Goal: Task Accomplishment & Management: Use online tool/utility

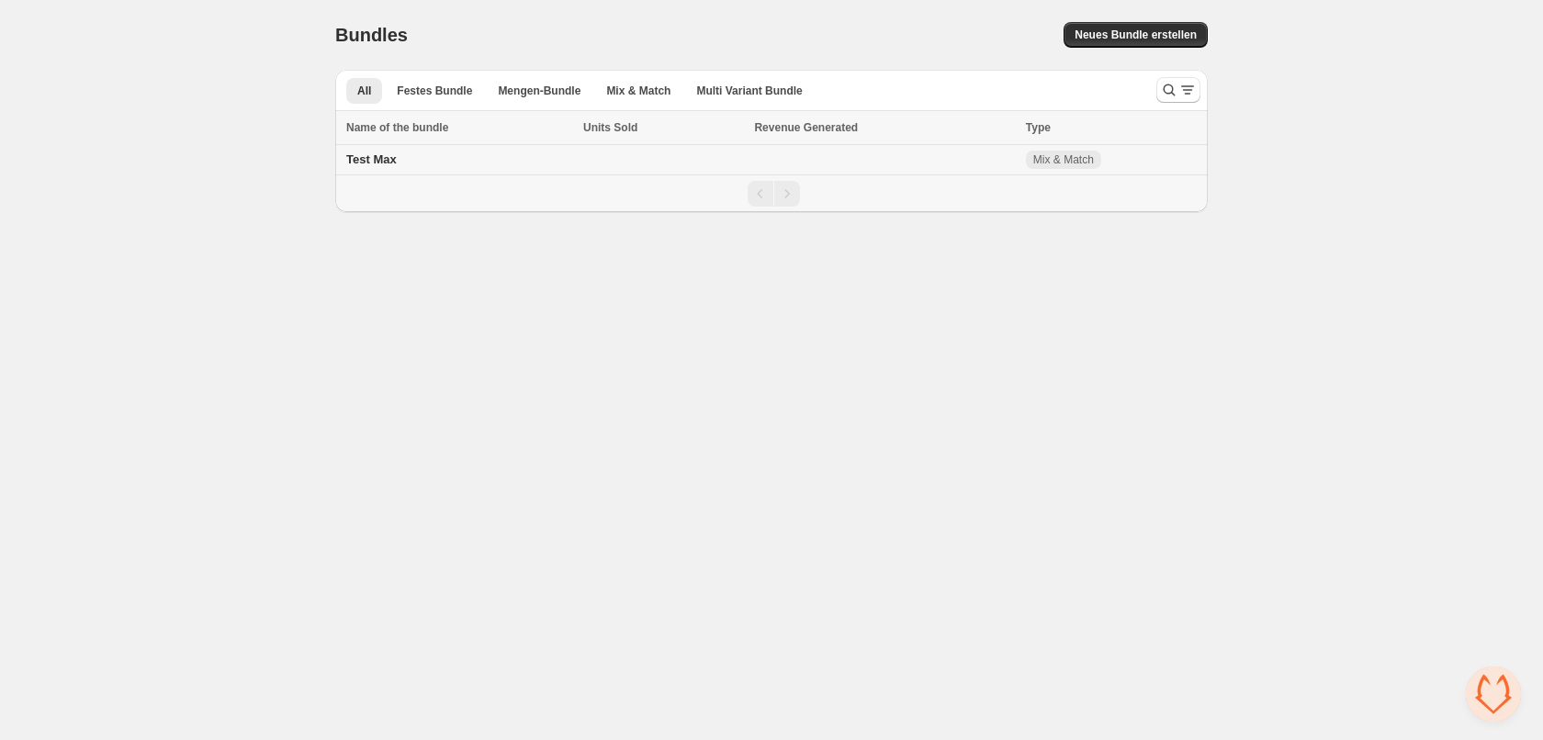
click at [832, 169] on td at bounding box center [884, 160] width 271 height 30
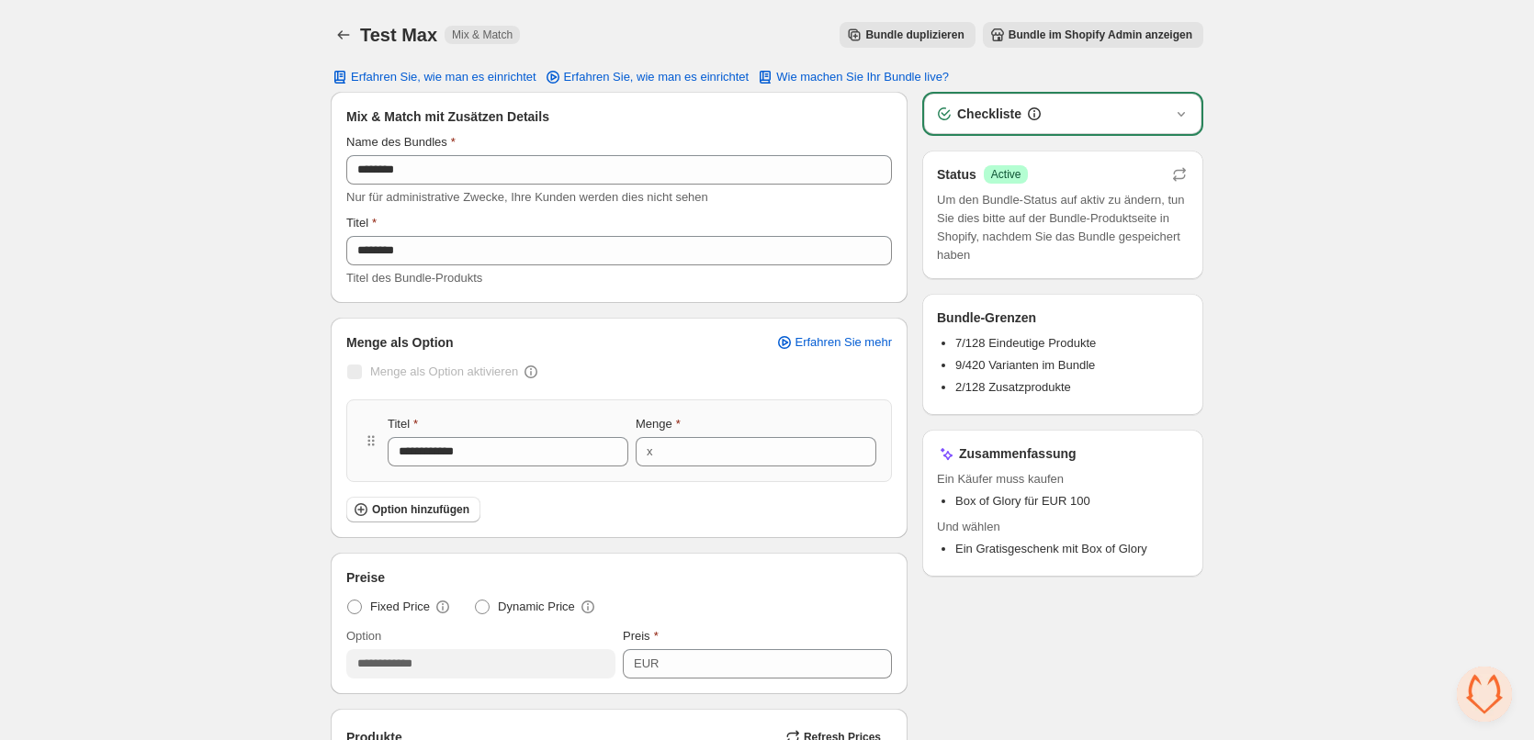
click at [1102, 41] on span "Bundle im Shopify Admin anzeigen" at bounding box center [1101, 35] width 184 height 15
click at [335, 42] on icon "Back" at bounding box center [343, 35] width 18 height 18
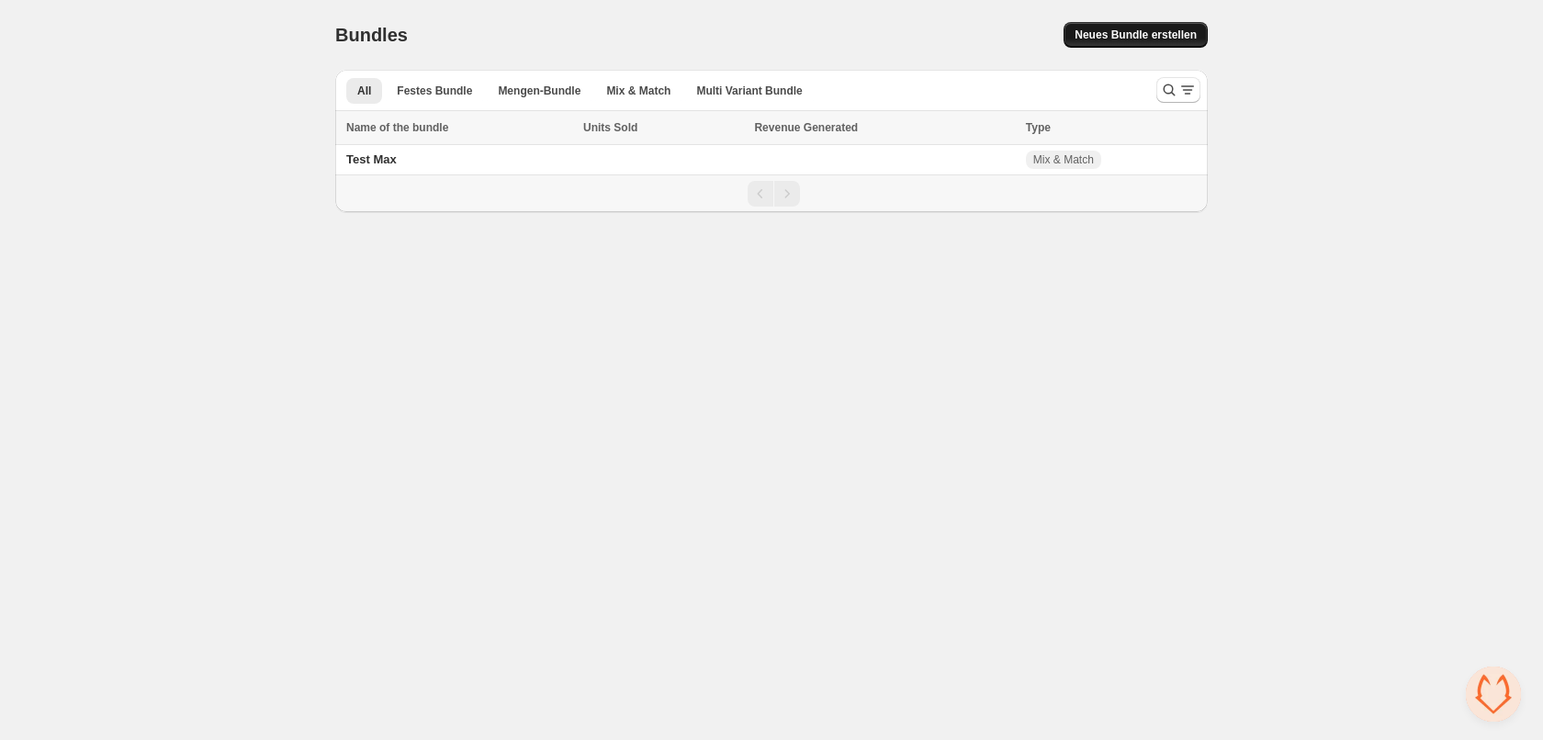
click at [1094, 39] on span "Neues Bundle erstellen" at bounding box center [1136, 35] width 122 height 15
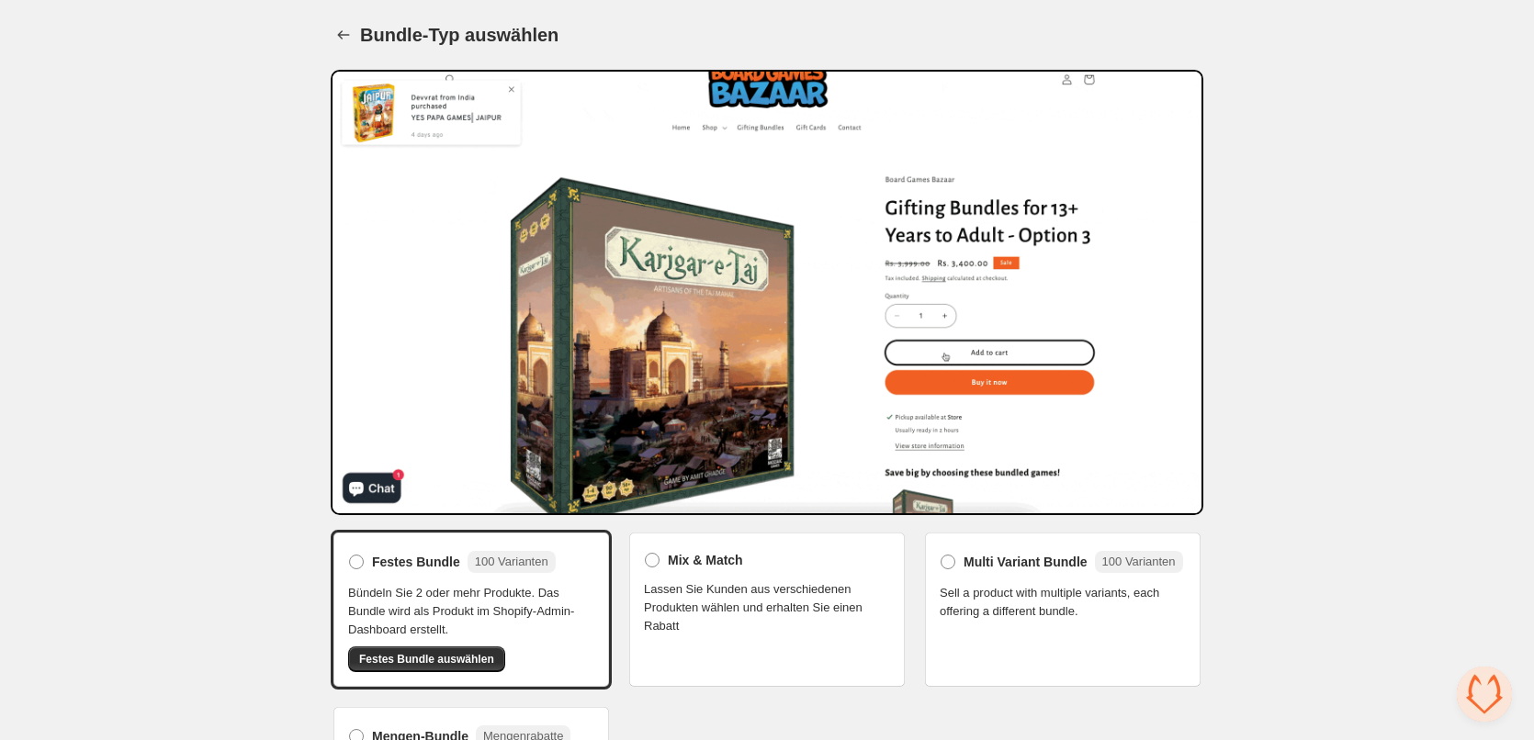
scroll to position [87, 0]
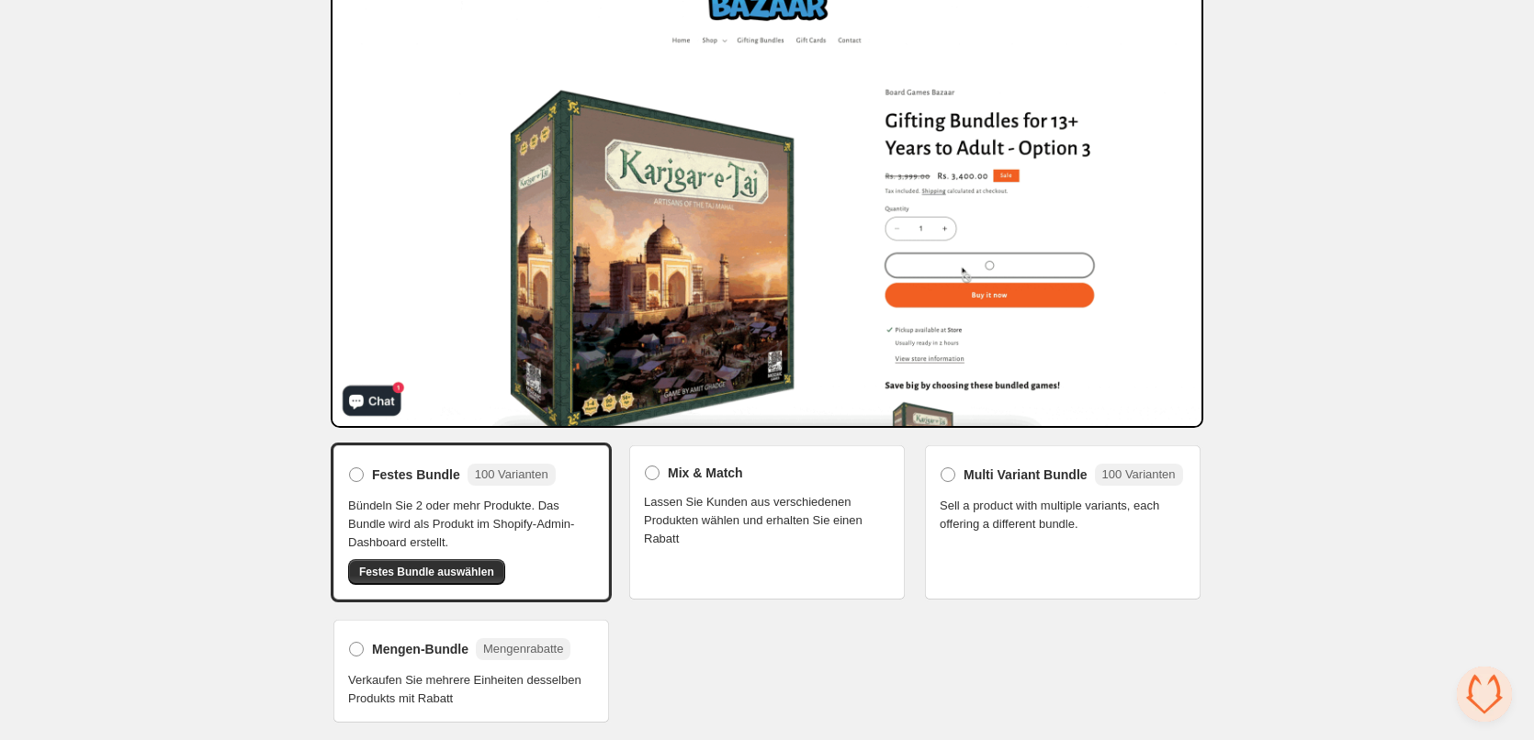
click at [866, 541] on span "Lassen Sie Kunden aus verschiedenen Produkten wählen und erhalten Sie einen Rab…" at bounding box center [767, 520] width 246 height 55
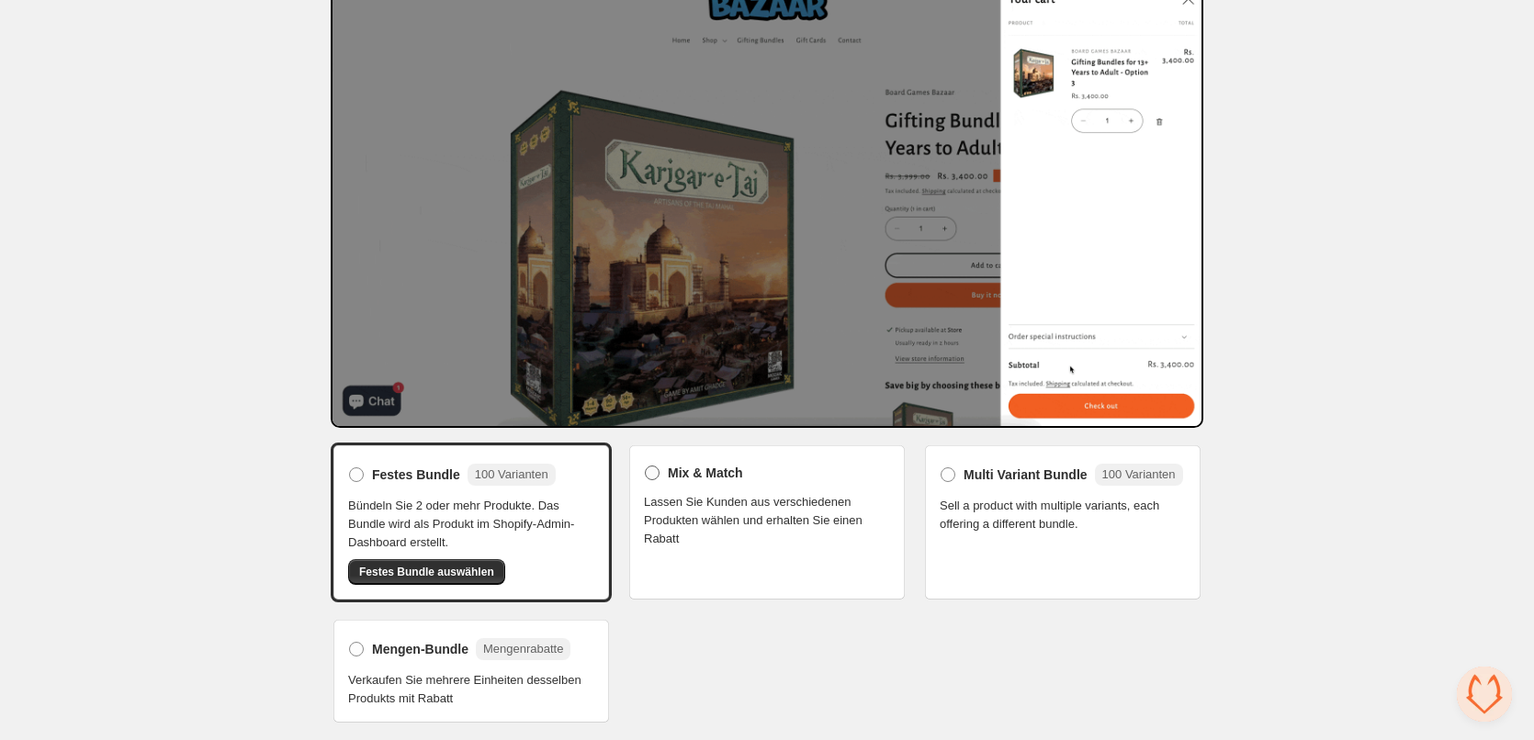
click at [650, 479] on span at bounding box center [652, 473] width 15 height 15
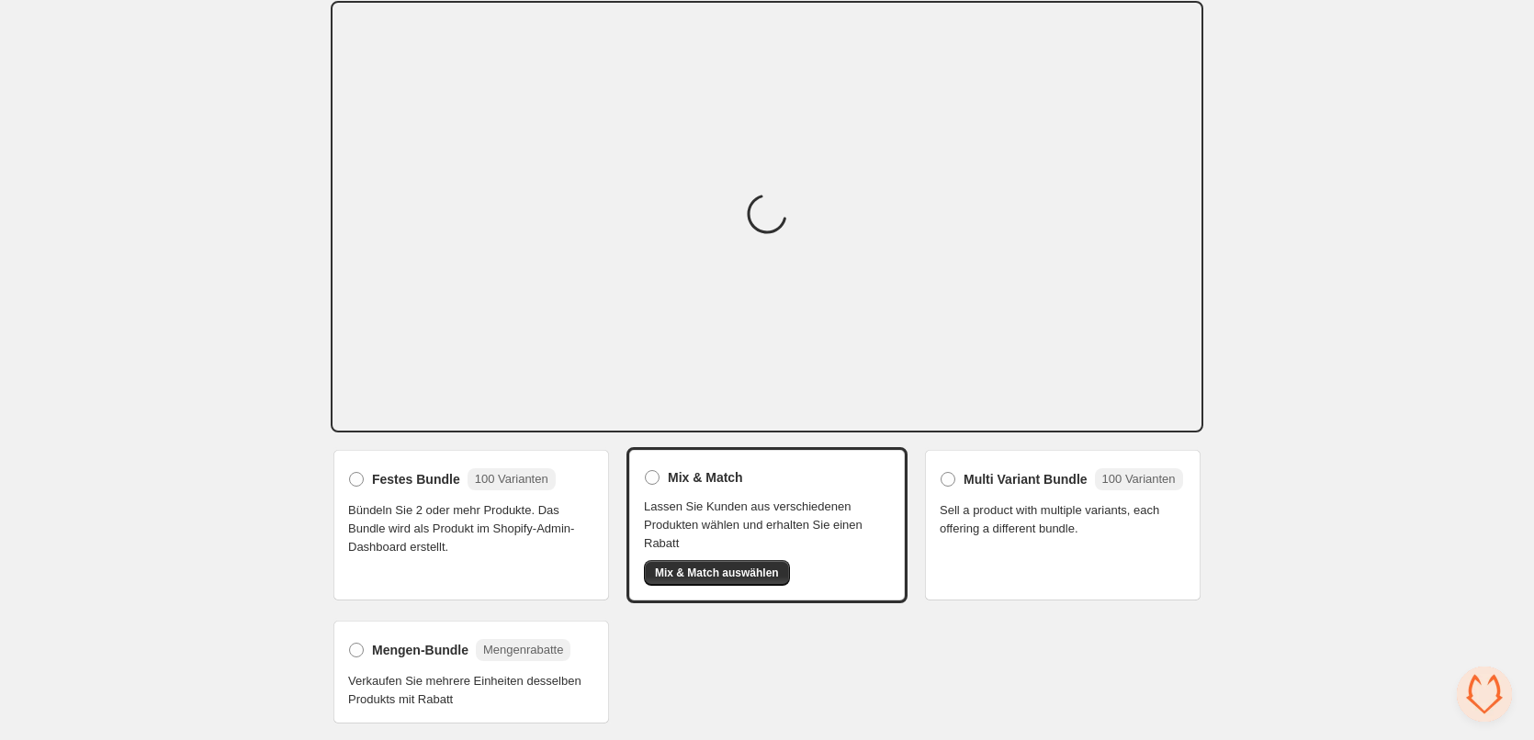
scroll to position [84, 0]
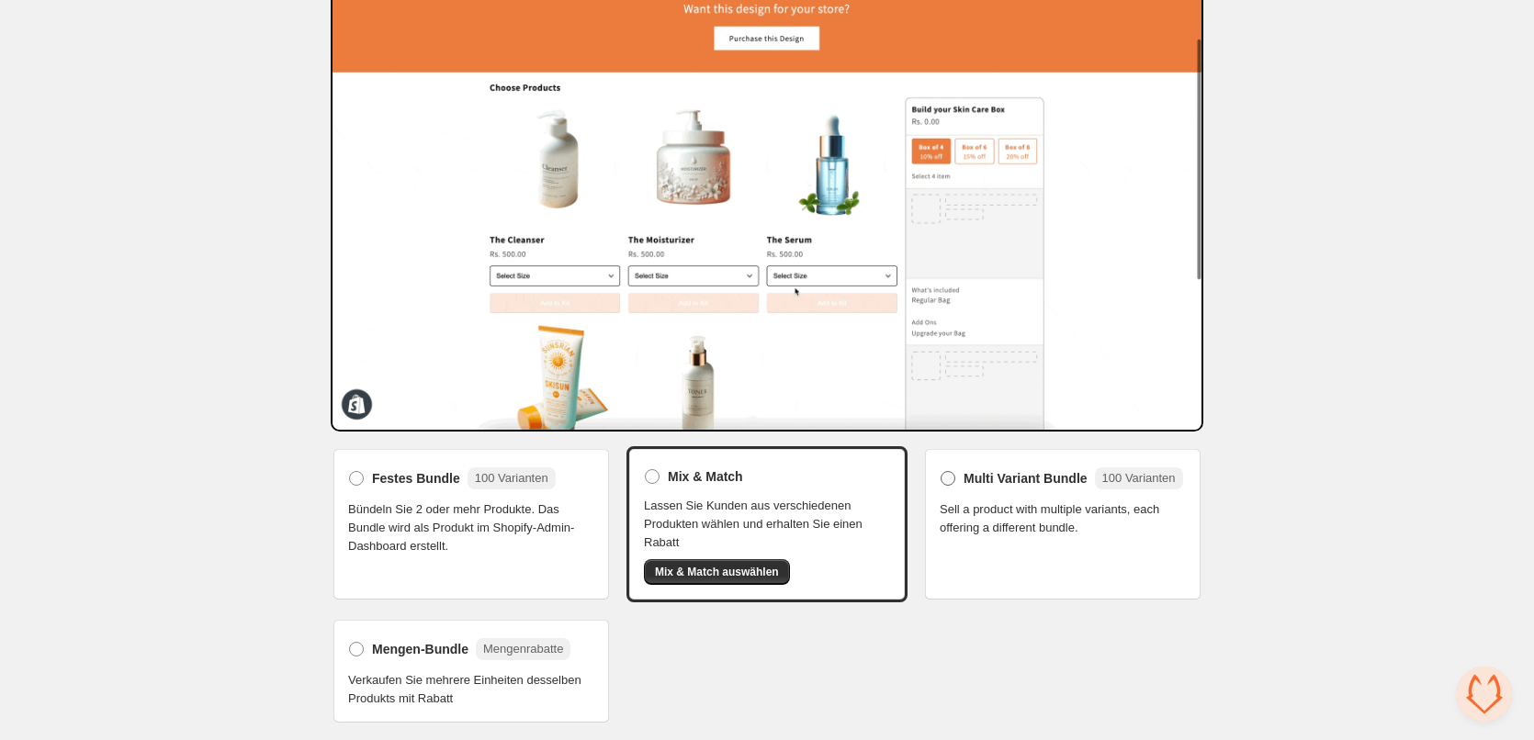
click at [961, 480] on label "Multi Variant Bundle 100 Varianten" at bounding box center [1061, 478] width 243 height 29
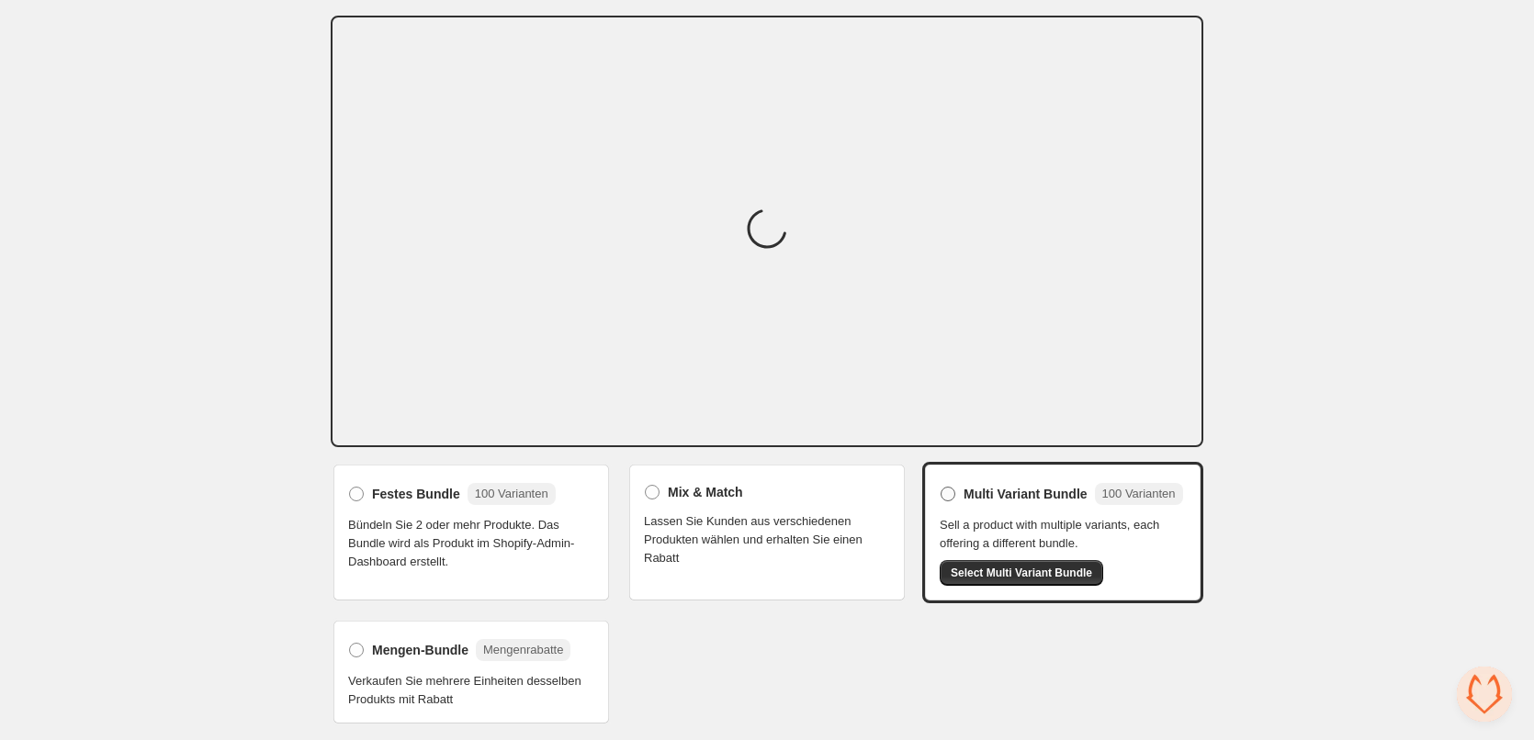
scroll to position [67, 0]
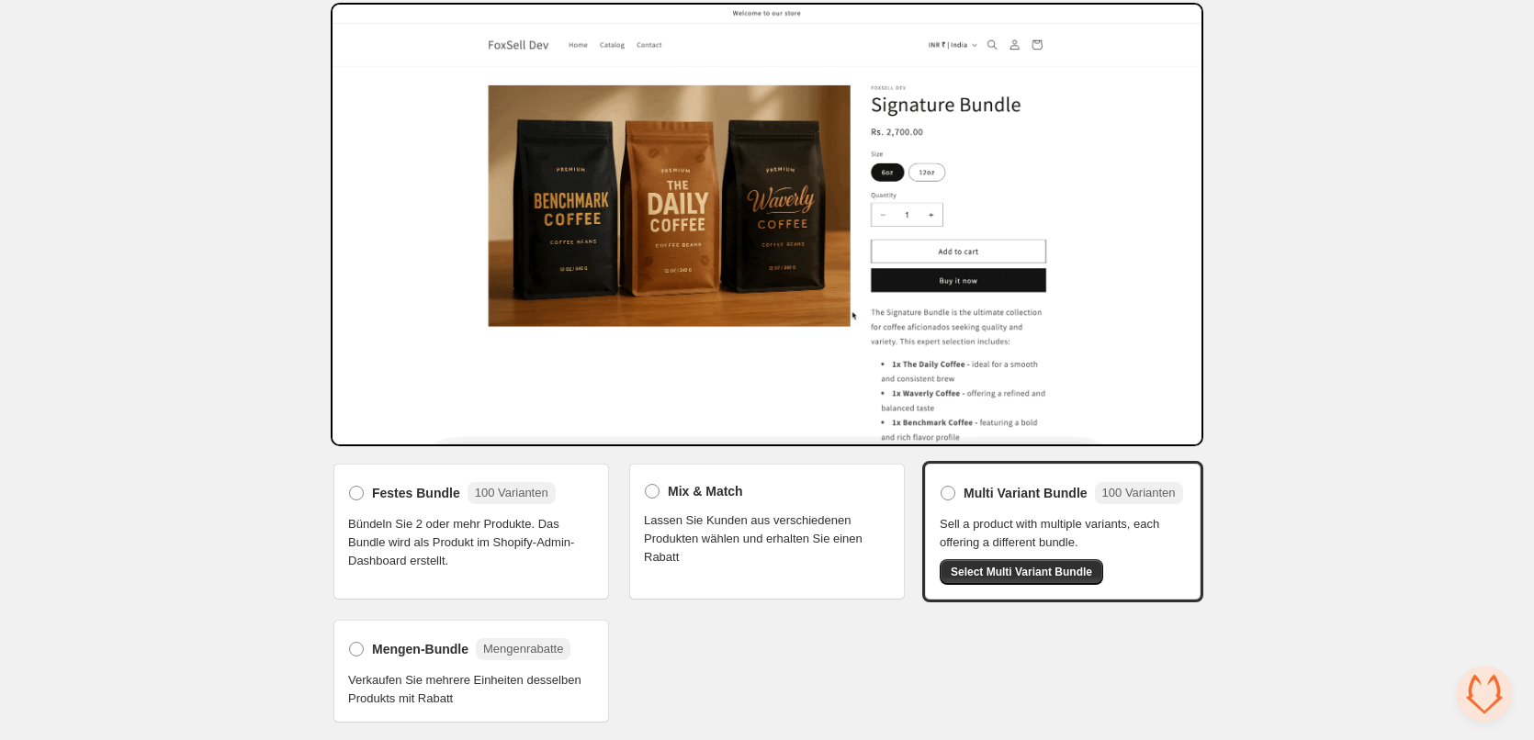
drag, startPoint x: 711, startPoint y: 555, endPoint x: 686, endPoint y: 542, distance: 27.9
click at [709, 553] on span "Lassen Sie Kunden aus verschiedenen Produkten wählen und erhalten Sie einen Rab…" at bounding box center [767, 539] width 246 height 55
click at [656, 495] on span at bounding box center [652, 491] width 15 height 15
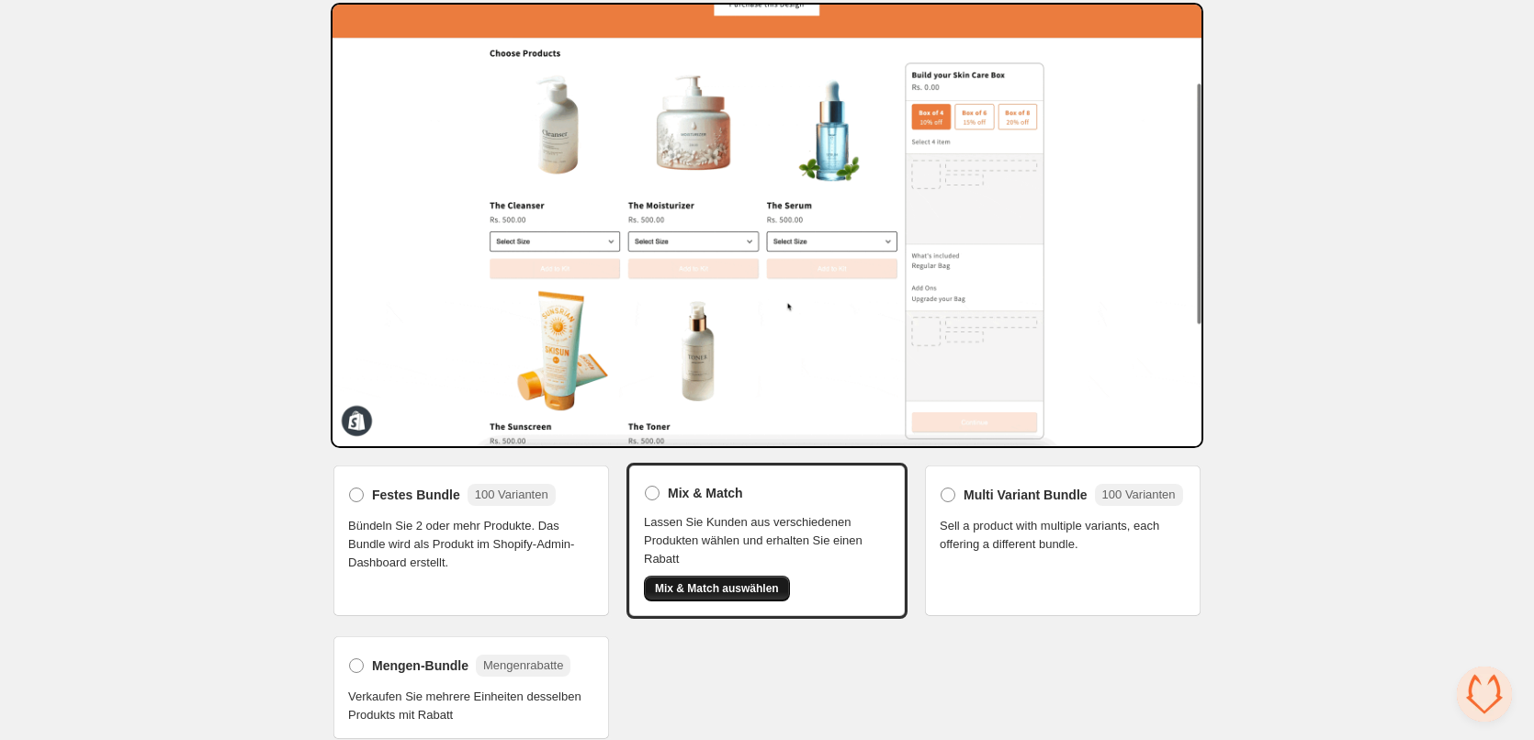
click at [728, 583] on span "Mix & Match auswählen" at bounding box center [717, 588] width 124 height 15
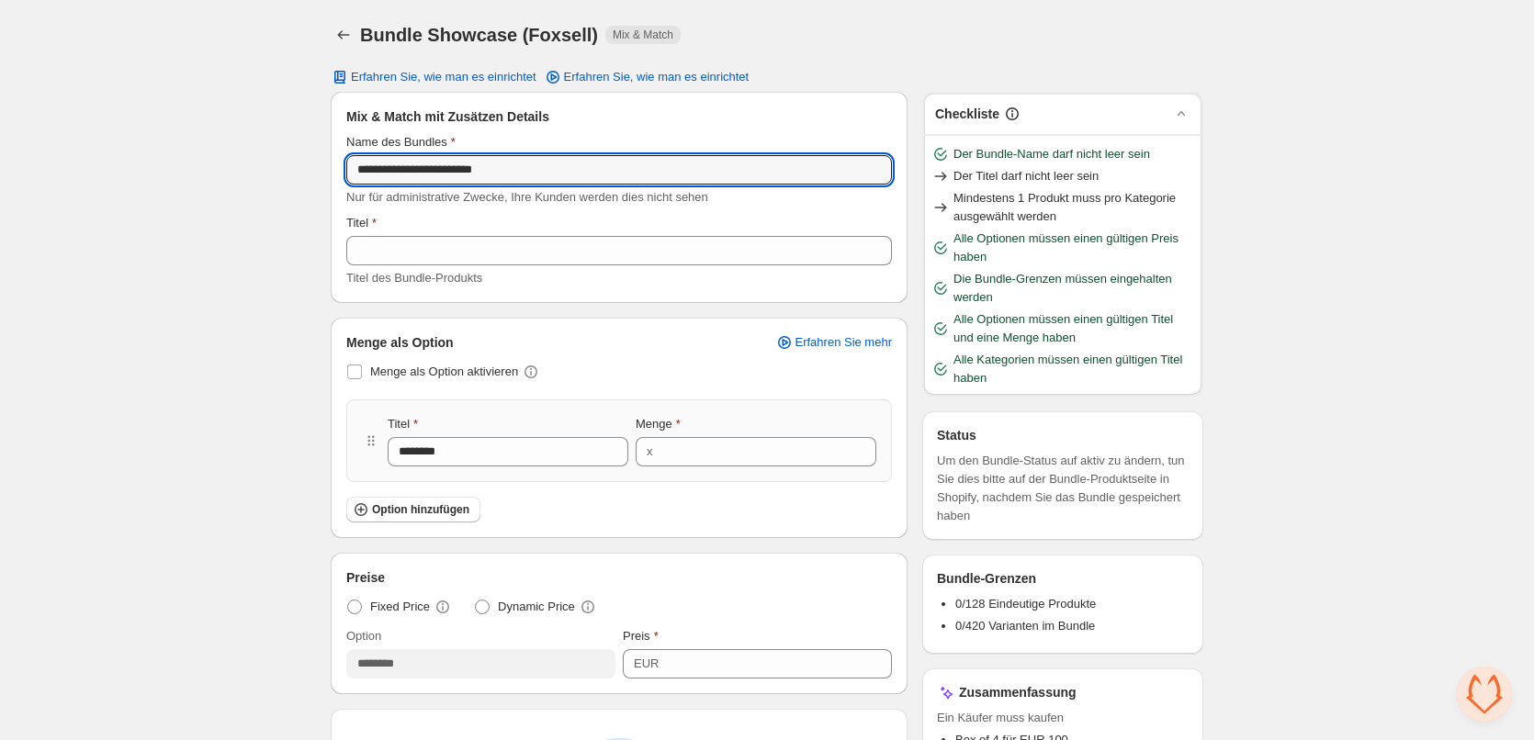
type input "**********"
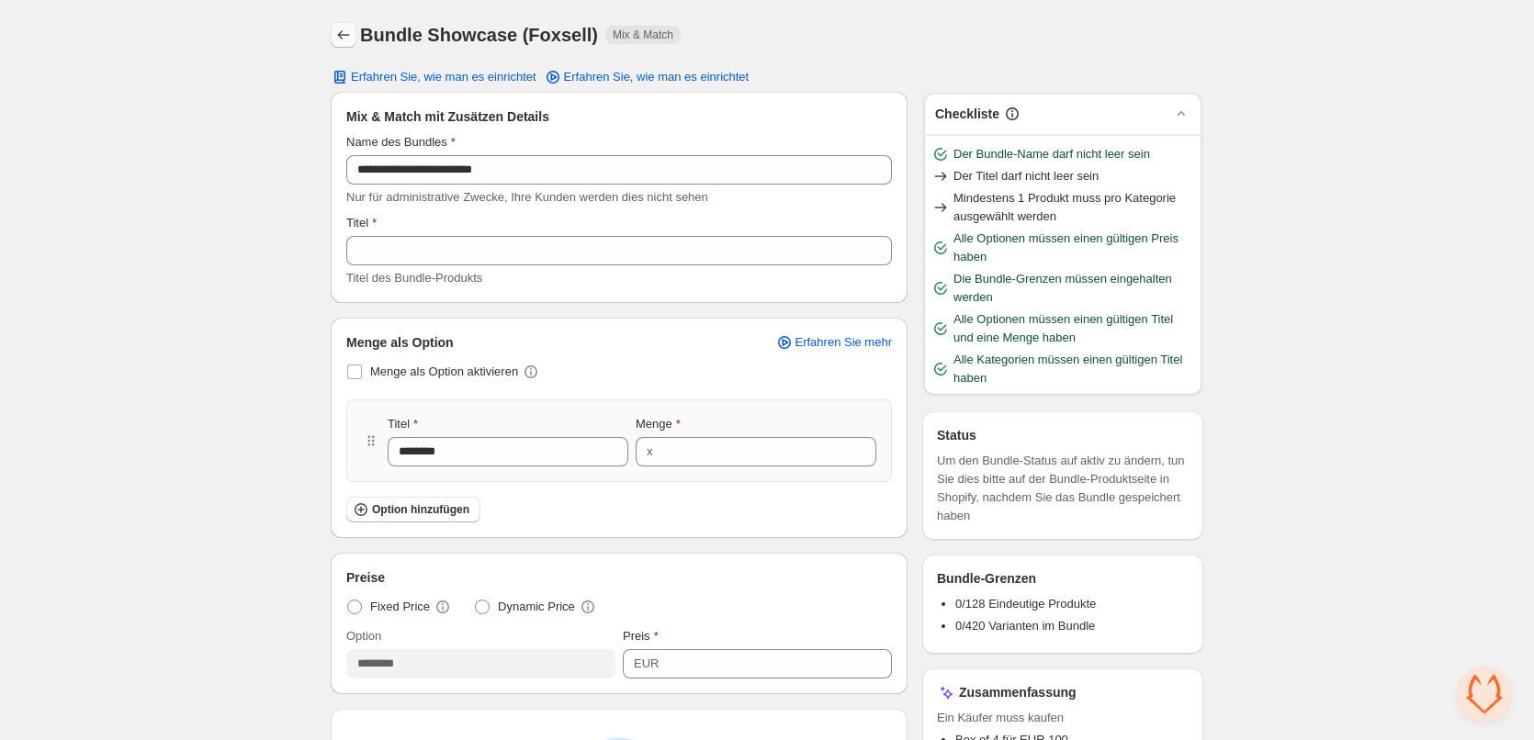
click at [340, 42] on icon "Back" at bounding box center [343, 35] width 18 height 18
click at [332, 25] on button "Back" at bounding box center [344, 35] width 26 height 26
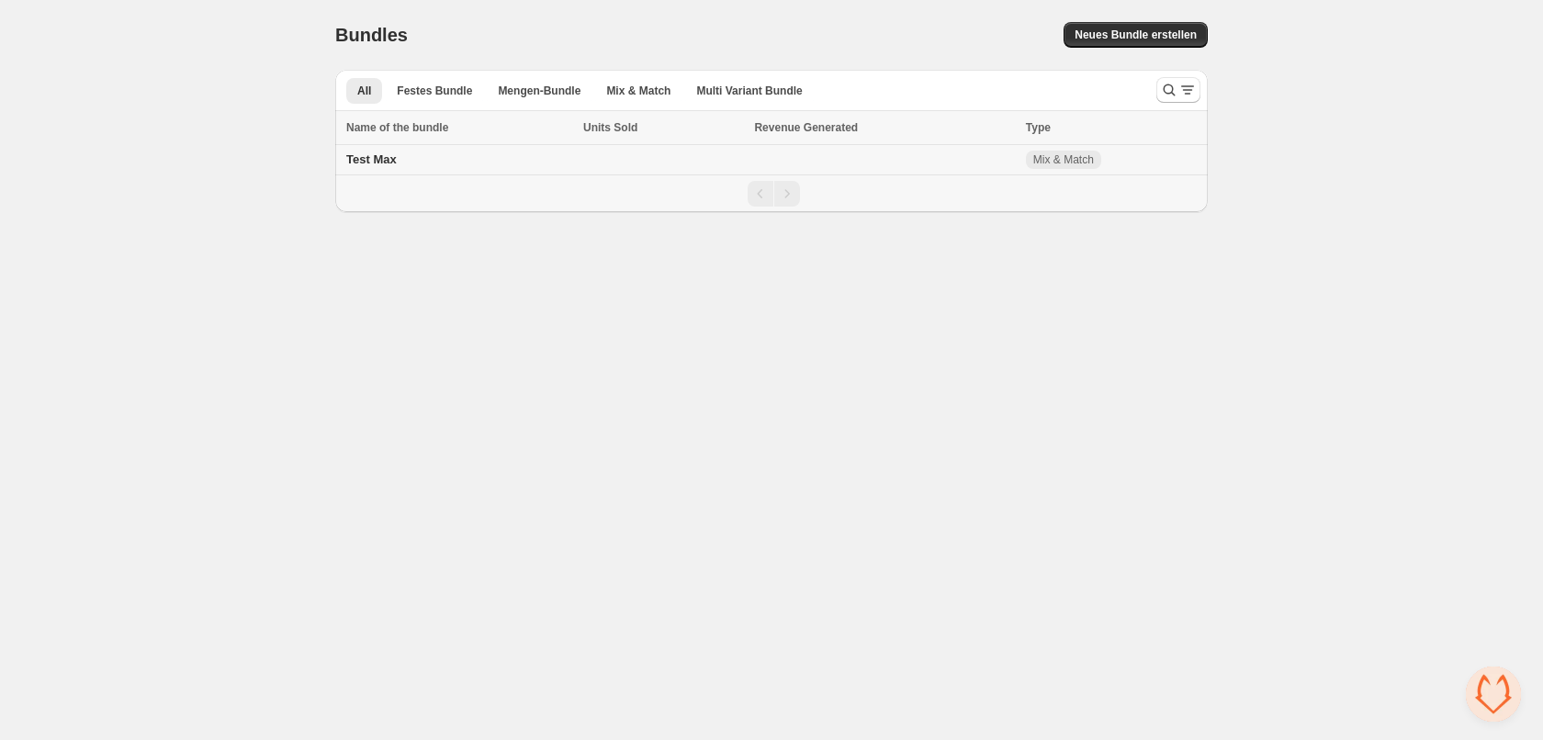
click at [396, 160] on td "Test Max" at bounding box center [456, 160] width 243 height 30
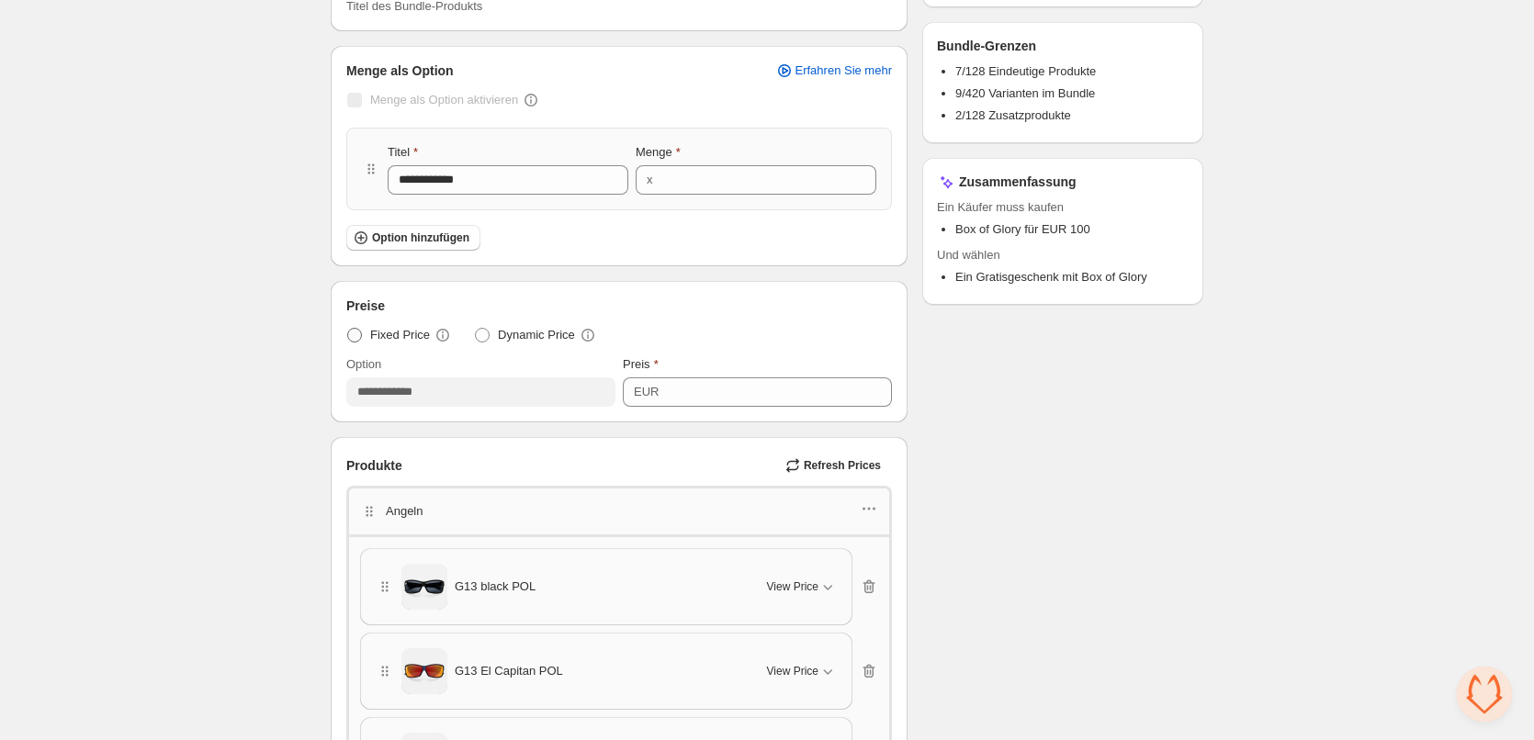
scroll to position [276, 0]
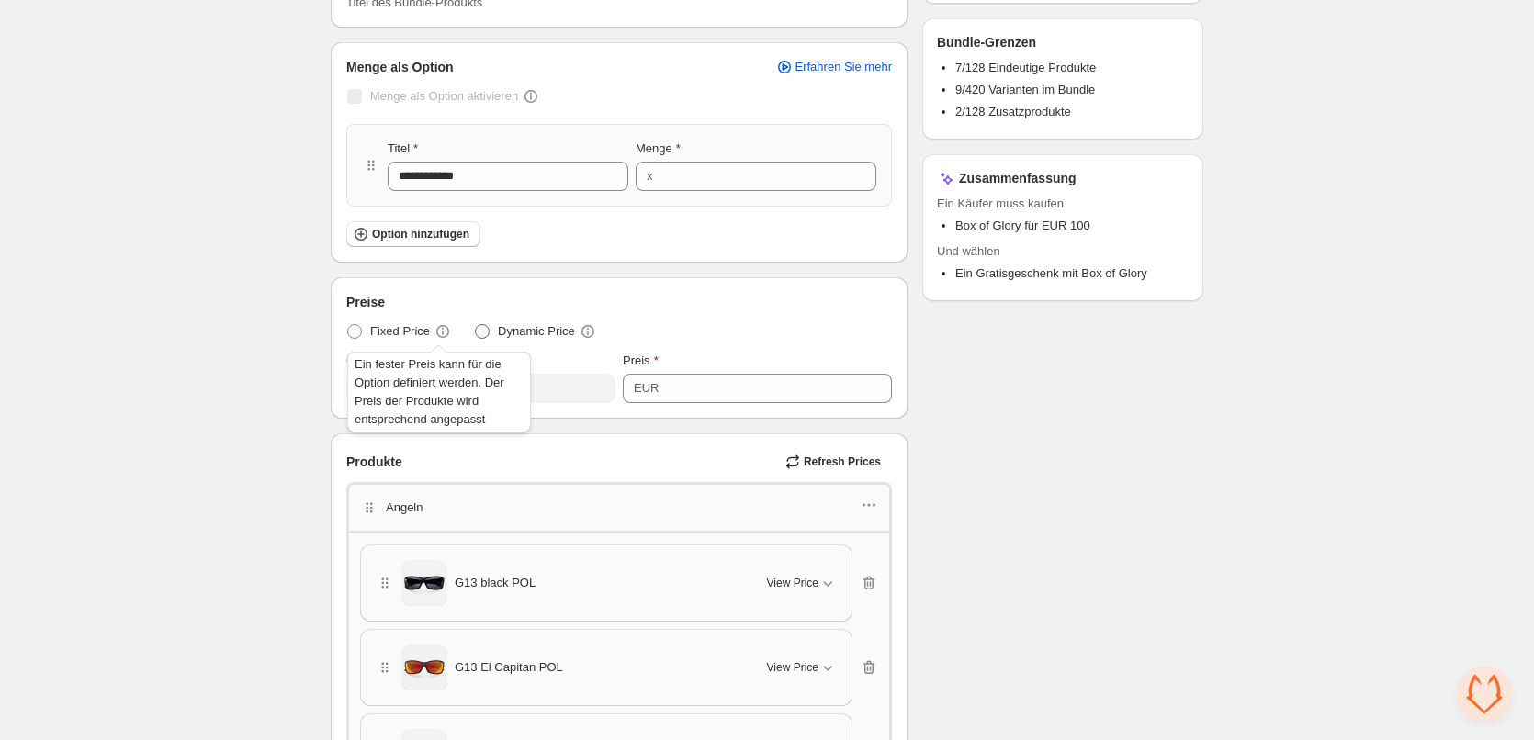
click at [477, 322] on label "Dynamic Price" at bounding box center [535, 332] width 123 height 26
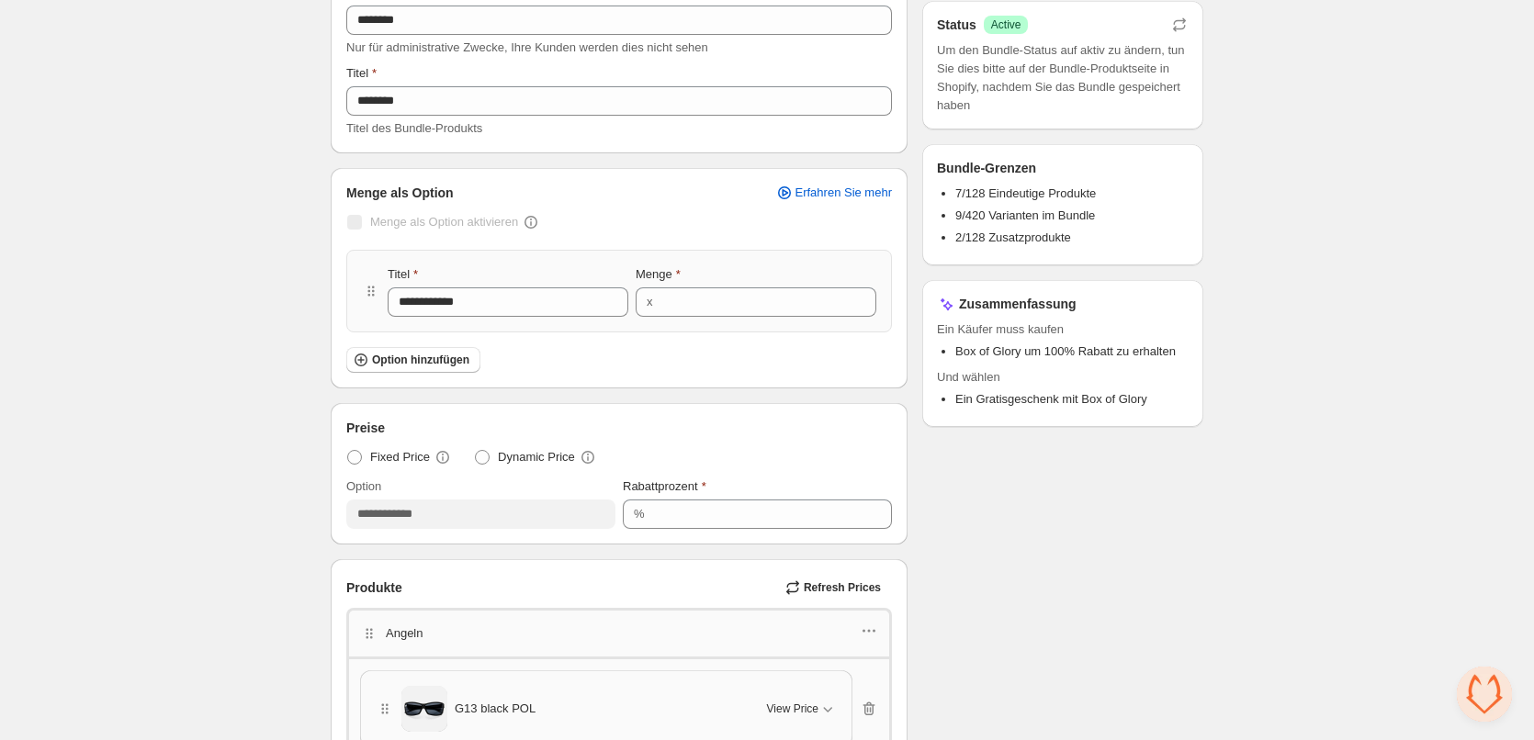
scroll to position [551, 0]
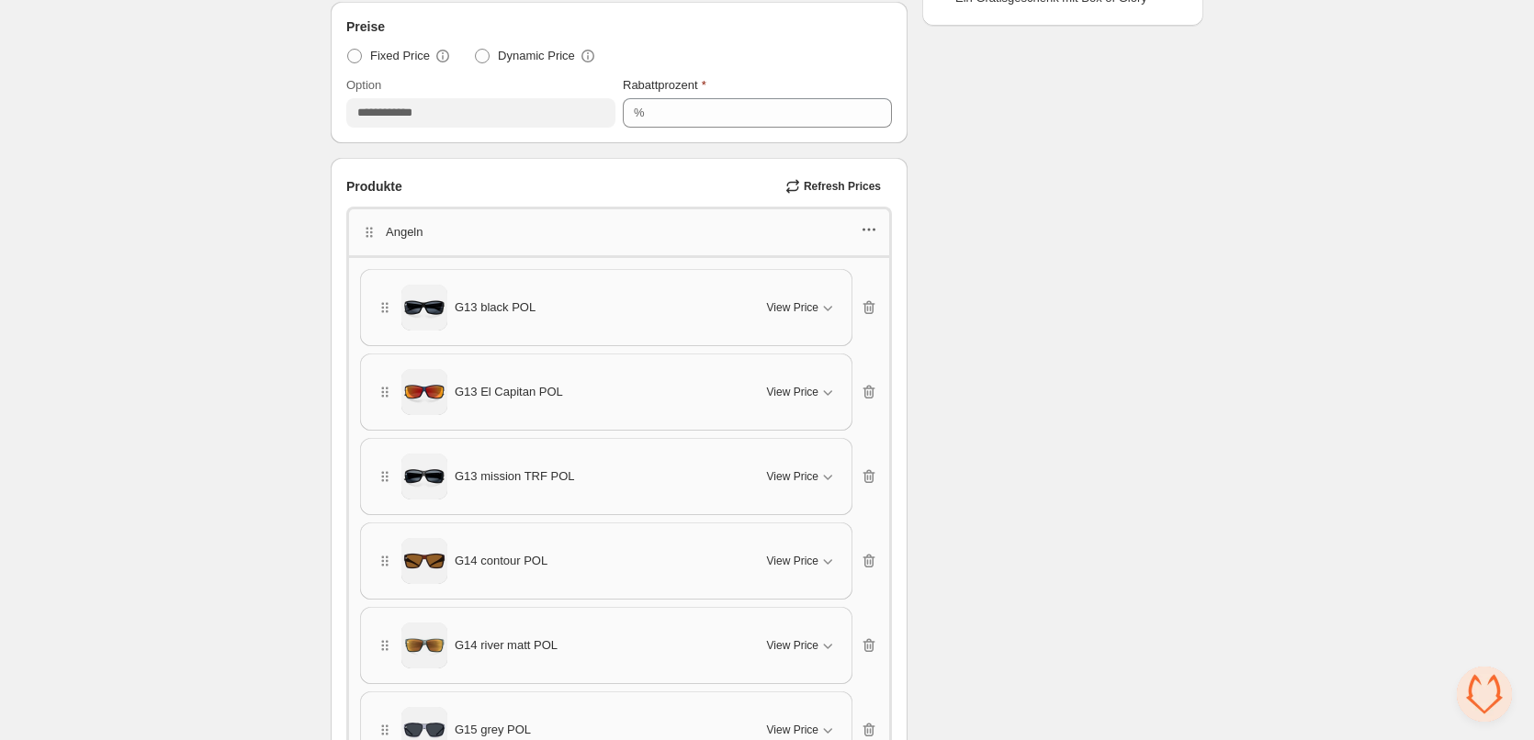
click at [864, 223] on icon "button" at bounding box center [869, 229] width 18 height 18
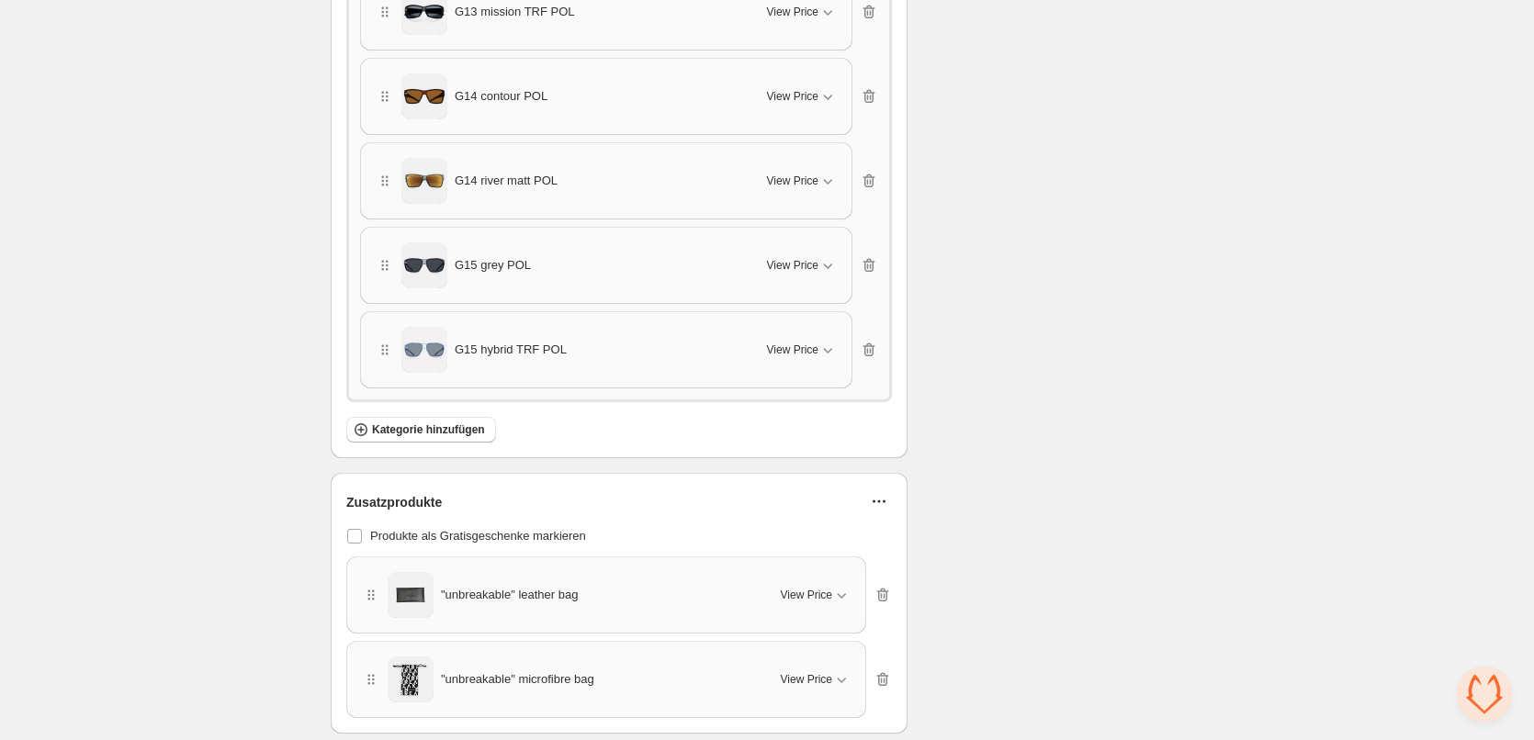
scroll to position [1171, 0]
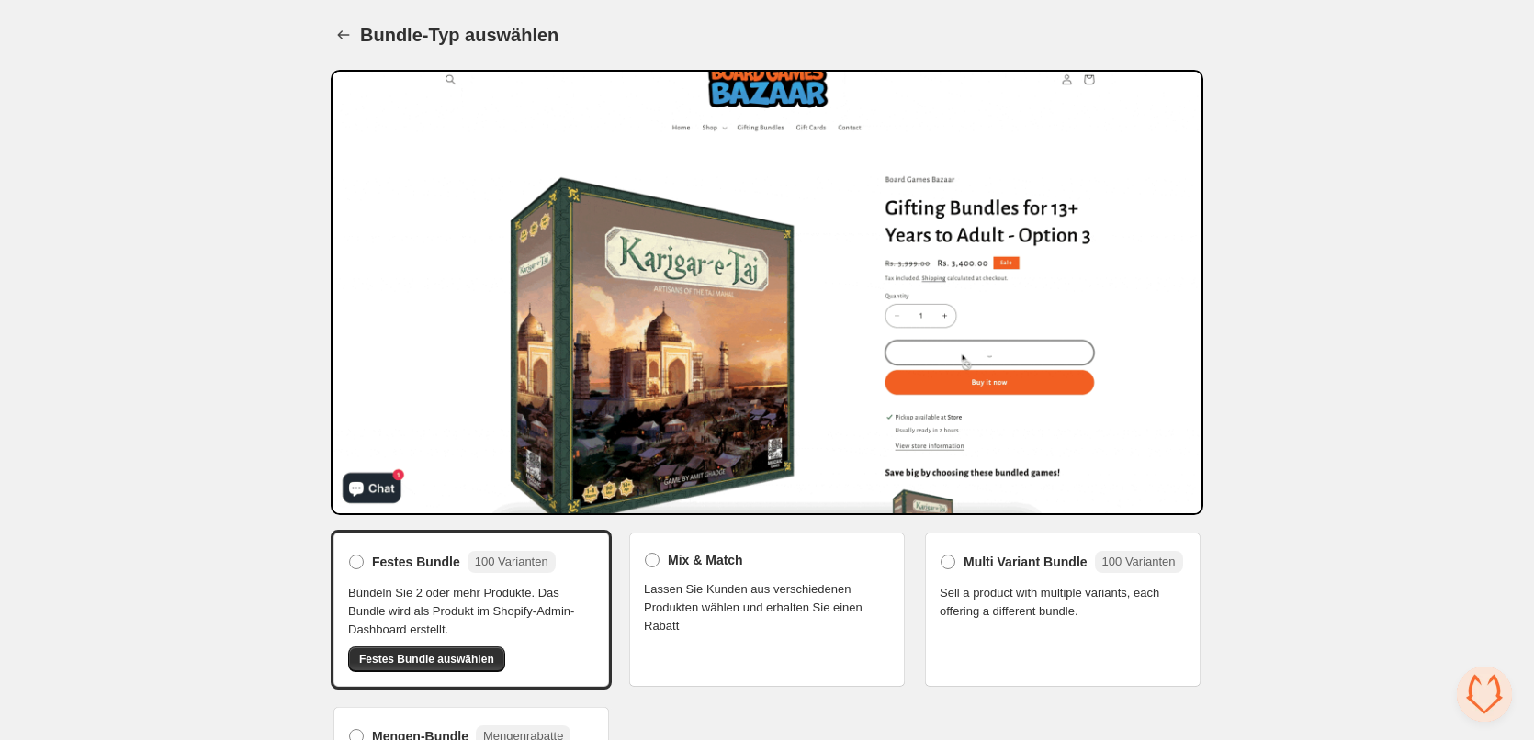
click at [703, 560] on span "Mix & Match" at bounding box center [705, 560] width 75 height 18
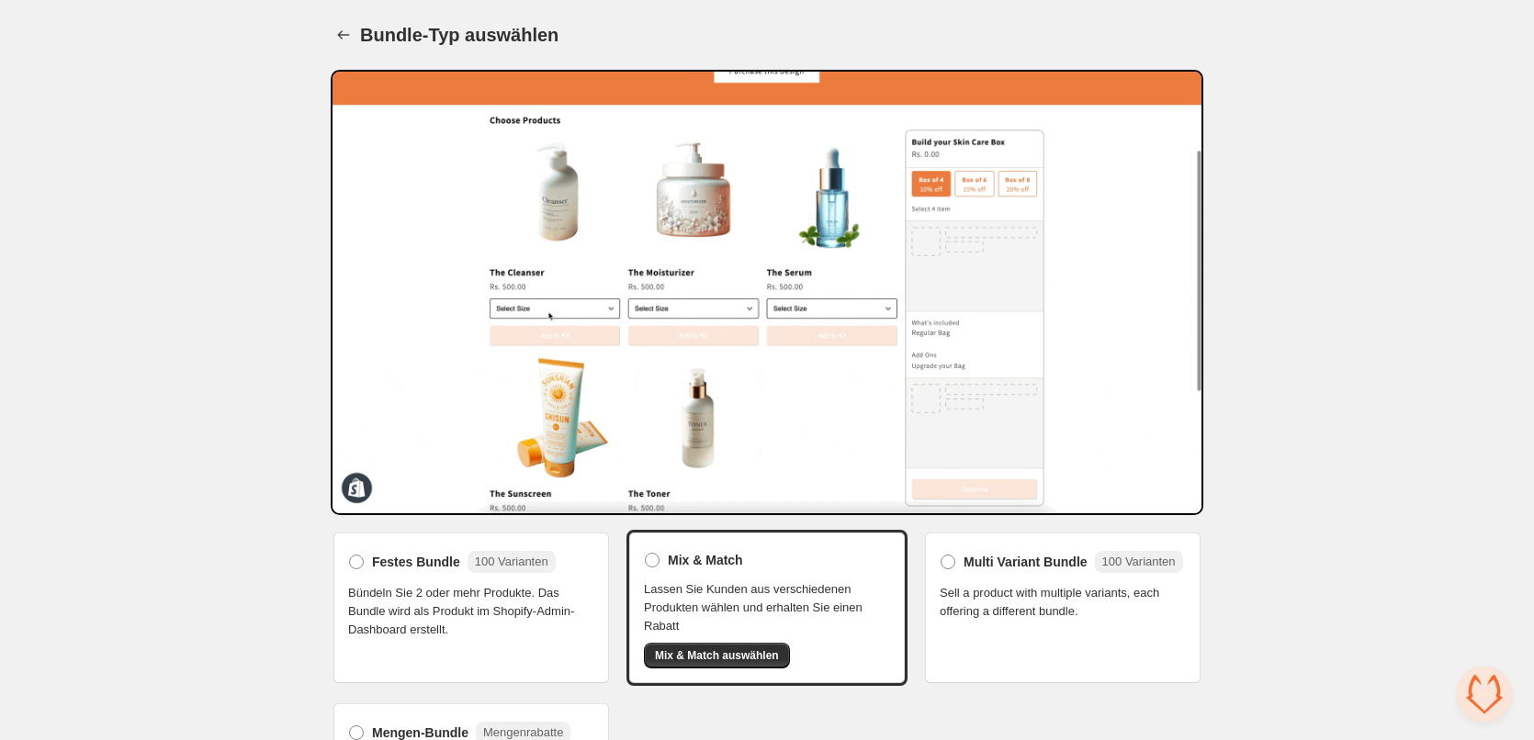
click at [1059, 607] on span "Sell a product with multiple variants, each offering a different bundle." at bounding box center [1063, 602] width 246 height 37
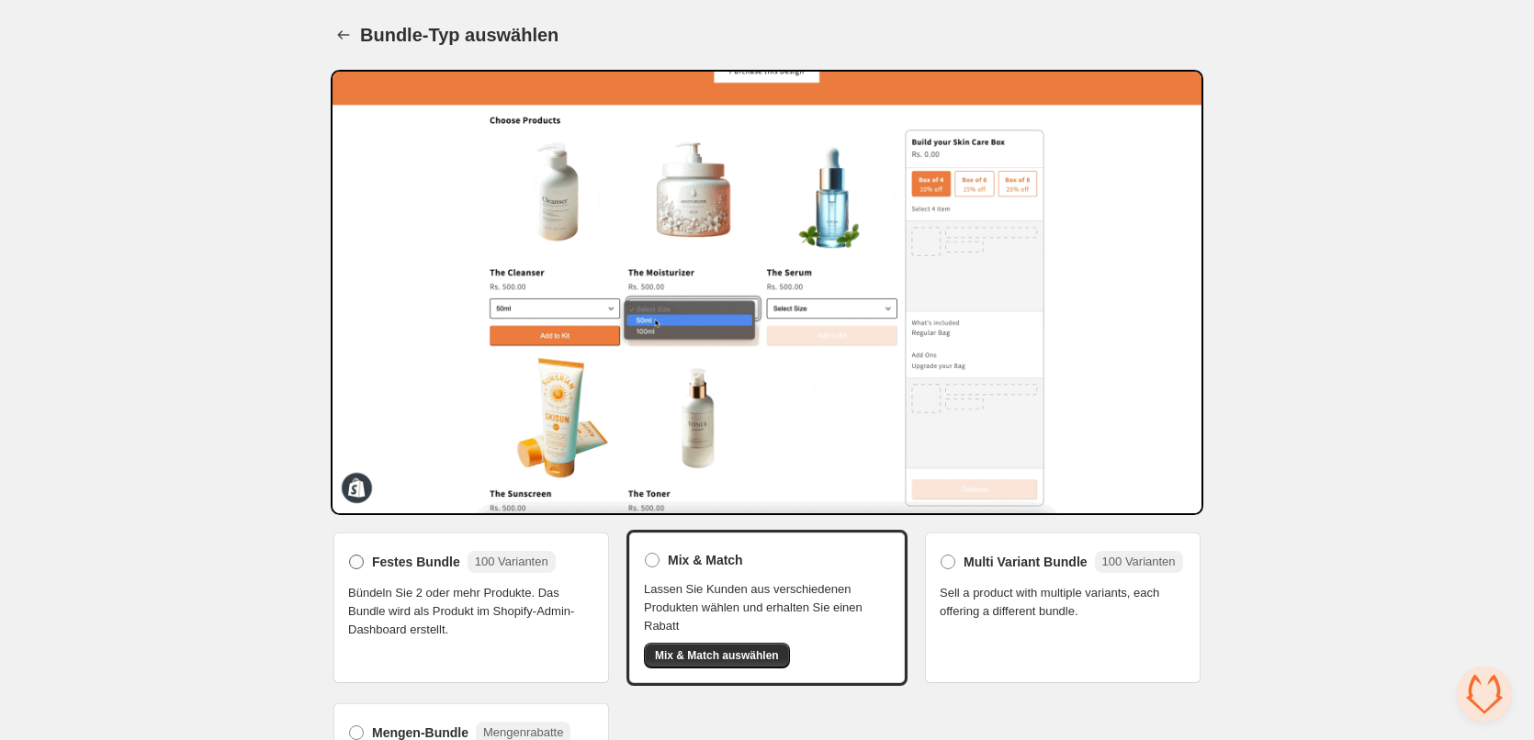
click at [399, 562] on span "Festes Bundle" at bounding box center [416, 562] width 88 height 18
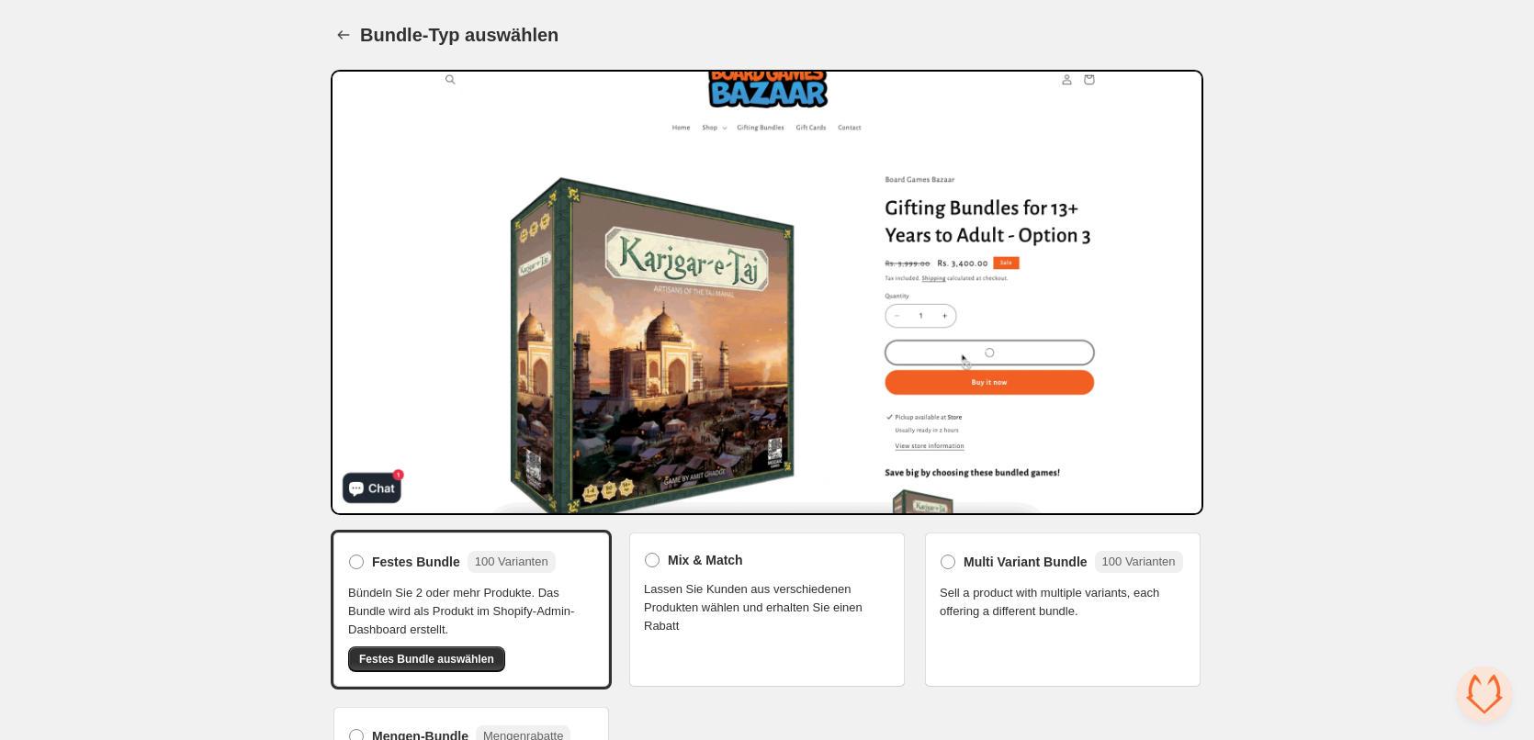
click at [807, 584] on span "Lassen Sie Kunden aus verschiedenen Produkten wählen und erhalten Sie einen Rab…" at bounding box center [767, 608] width 246 height 55
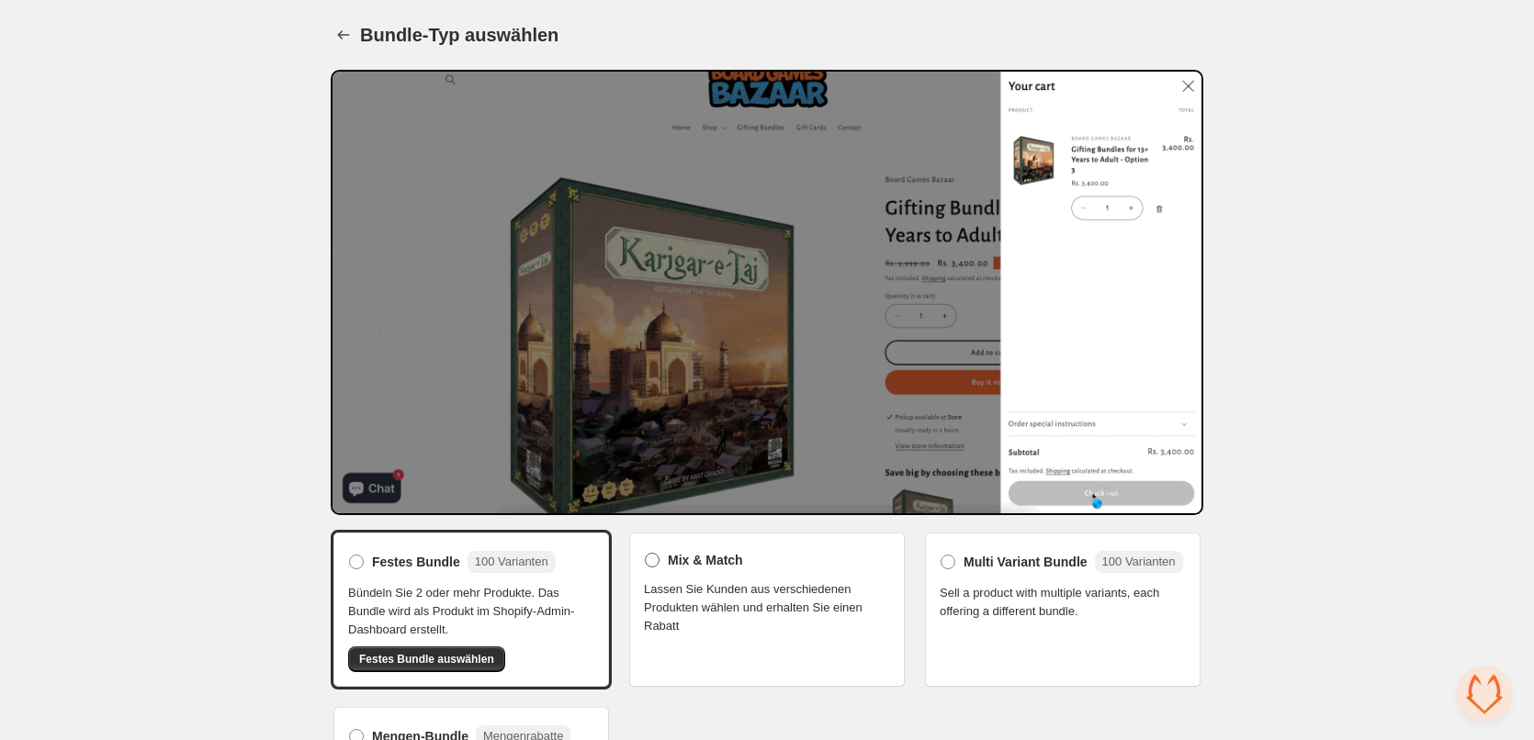
click at [679, 554] on span "Mix & Match" at bounding box center [705, 560] width 75 height 18
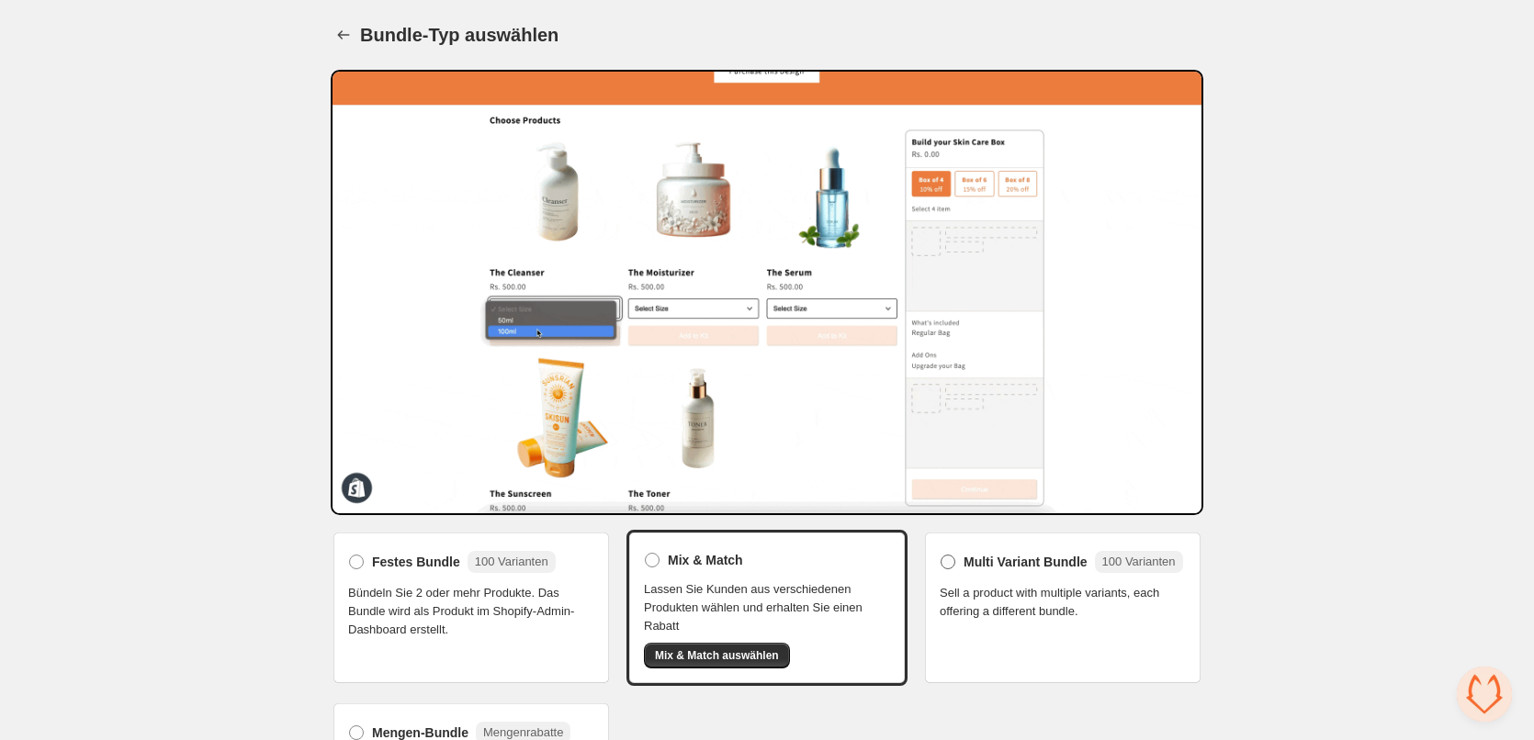
click at [1024, 561] on span "Multi Variant Bundle" at bounding box center [1026, 562] width 124 height 18
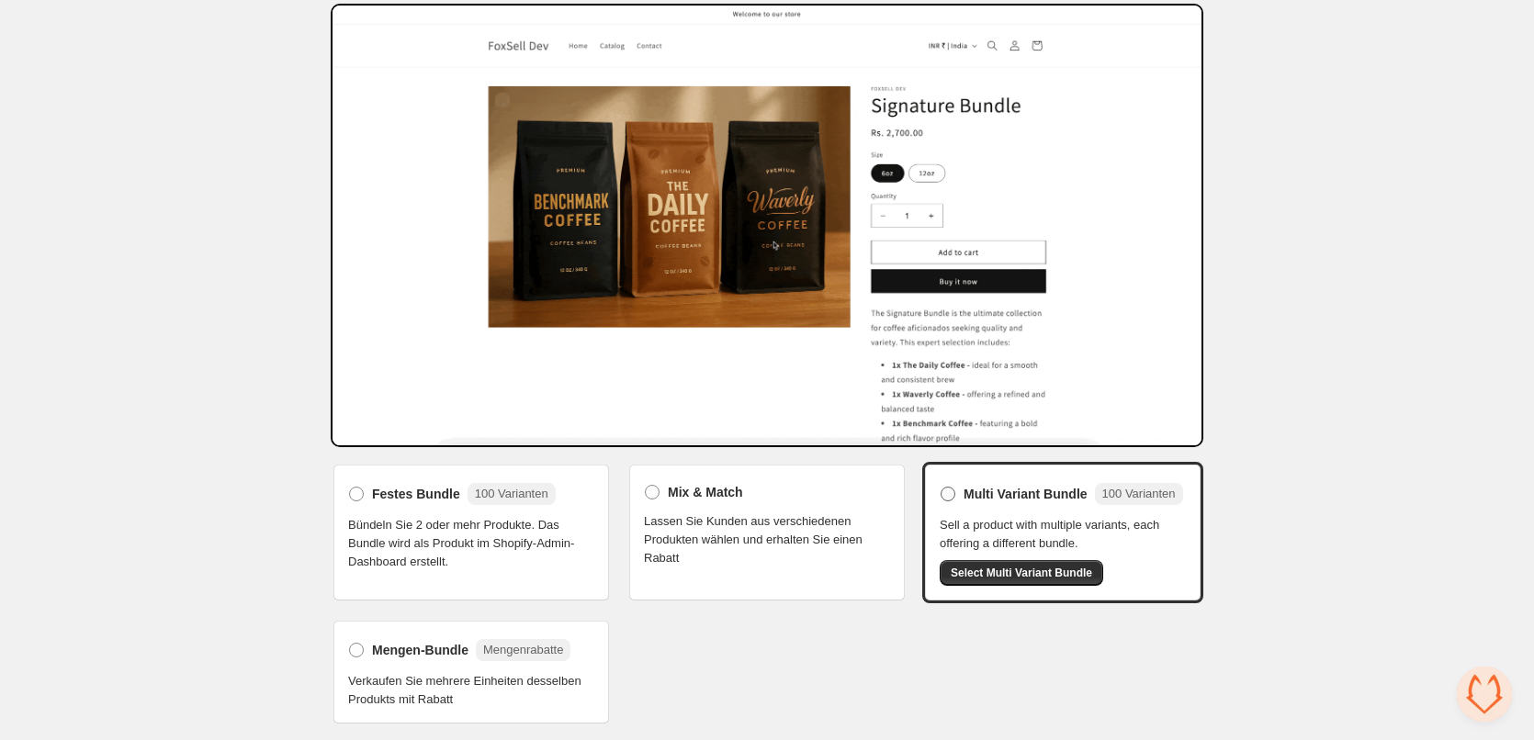
scroll to position [67, 0]
click at [394, 667] on div "Mengen-Bundle Mengenrabatte Verkaufen Sie mehrere Einheiten desselben Produkts …" at bounding box center [471, 671] width 246 height 73
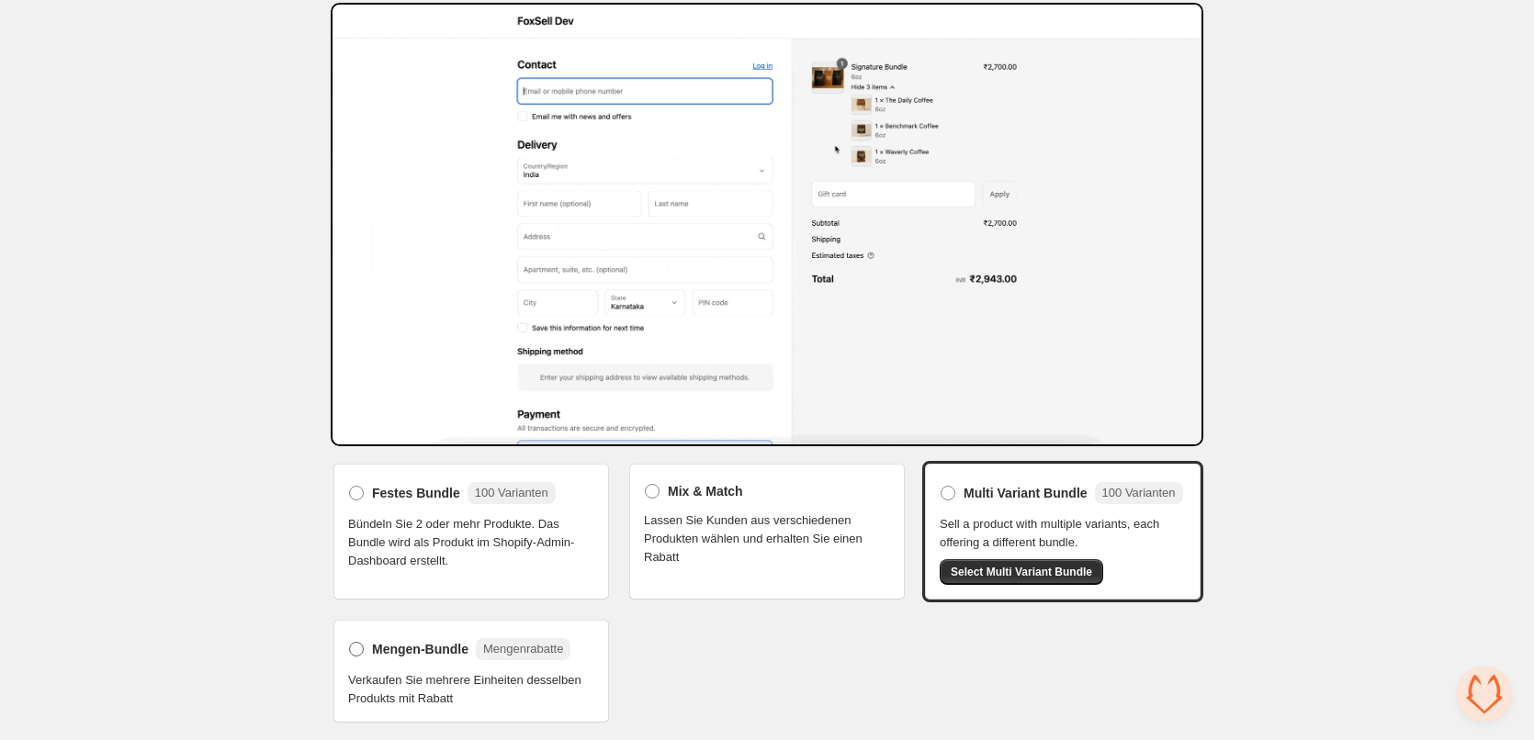
click at [391, 649] on span "Mengen-Bundle" at bounding box center [420, 649] width 96 height 18
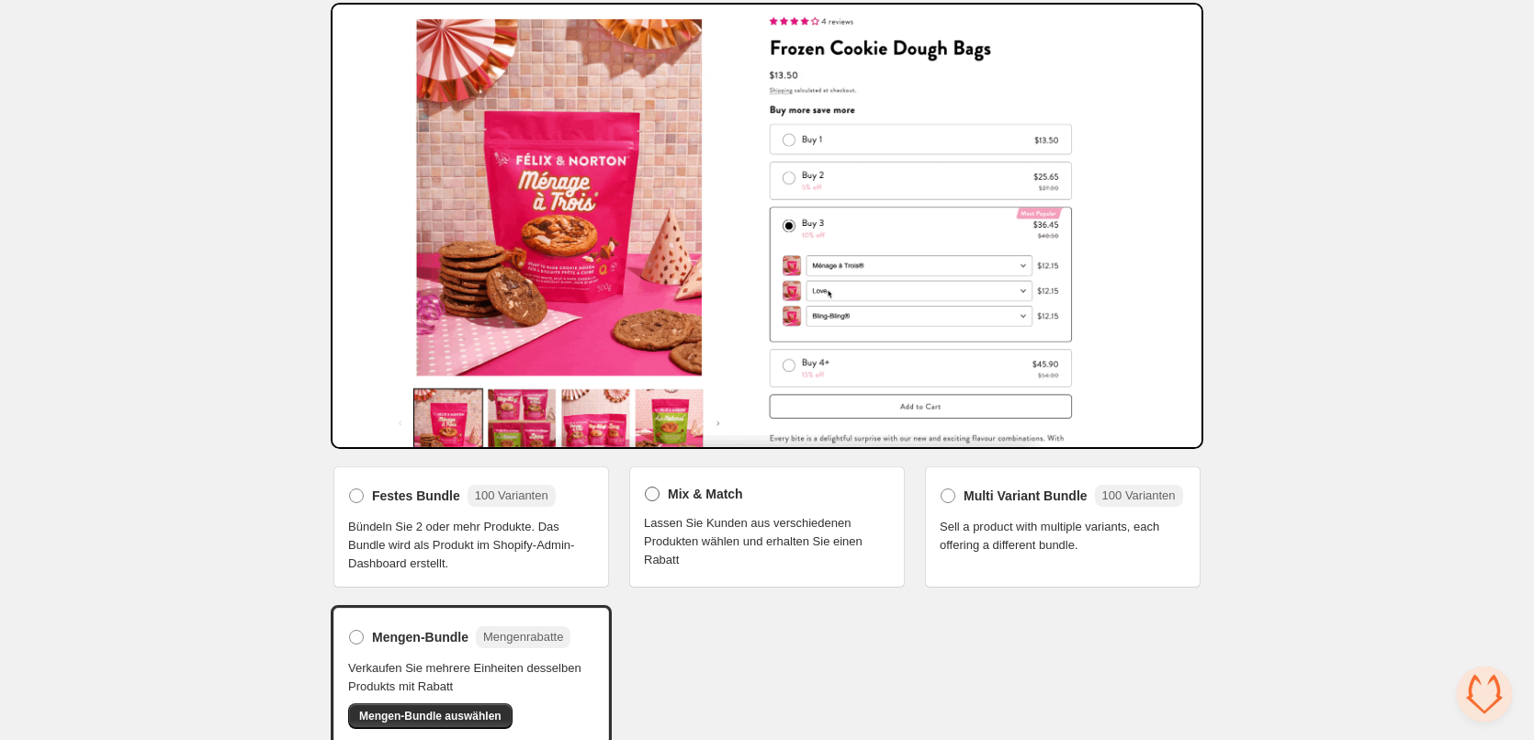
click at [689, 497] on span "Mix & Match" at bounding box center [705, 494] width 75 height 18
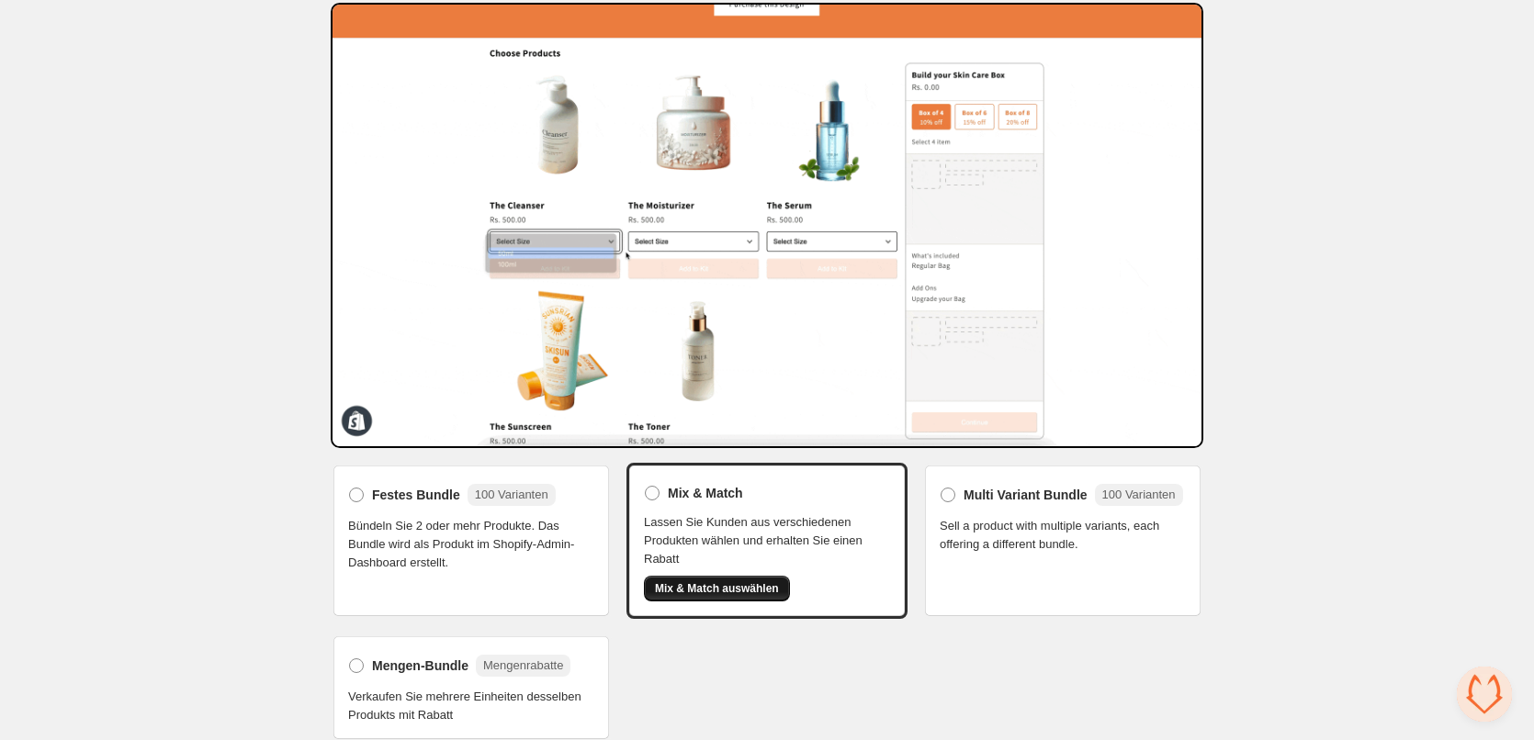
click at [721, 589] on span "Mix & Match auswählen" at bounding box center [717, 588] width 124 height 15
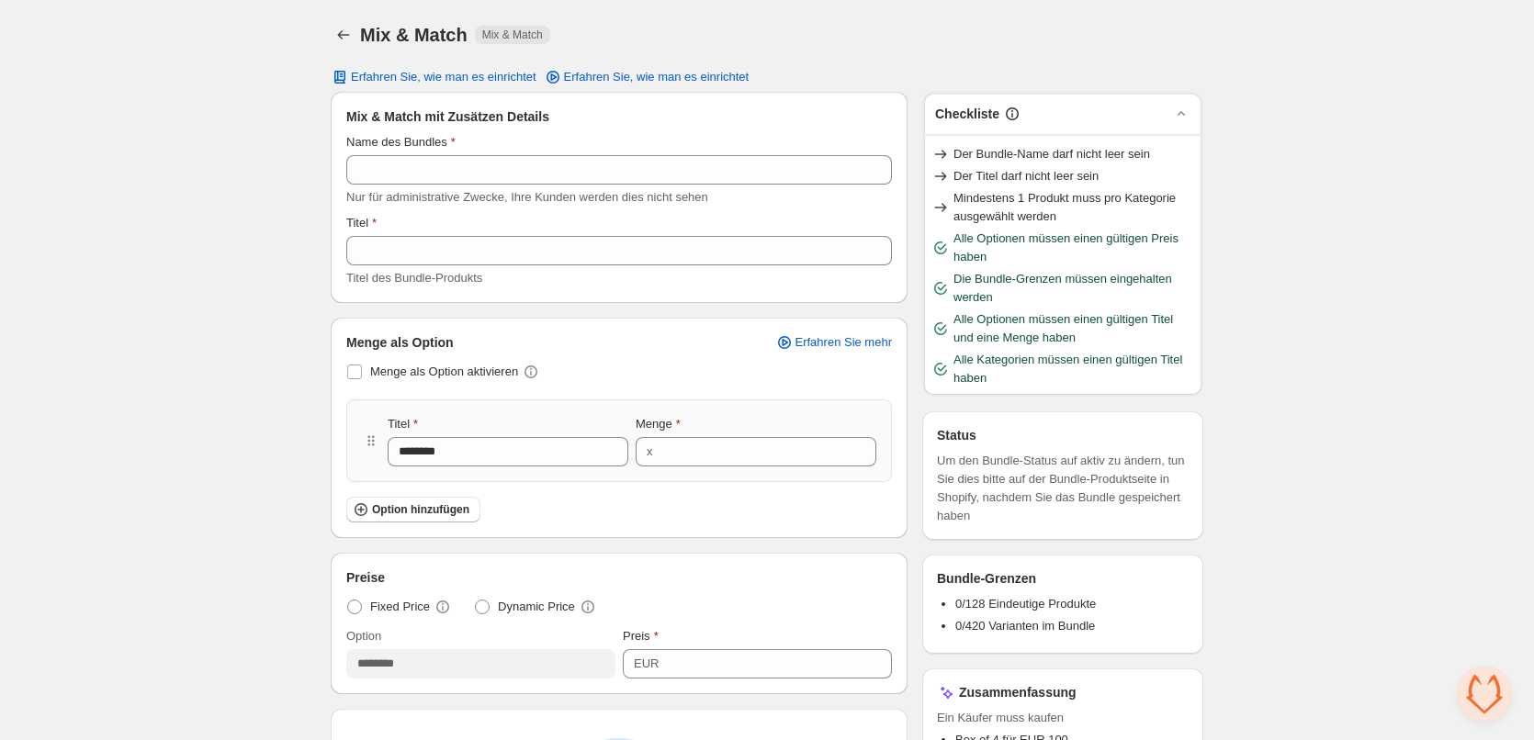
click at [428, 149] on label "Name des Bundles" at bounding box center [400, 142] width 109 height 18
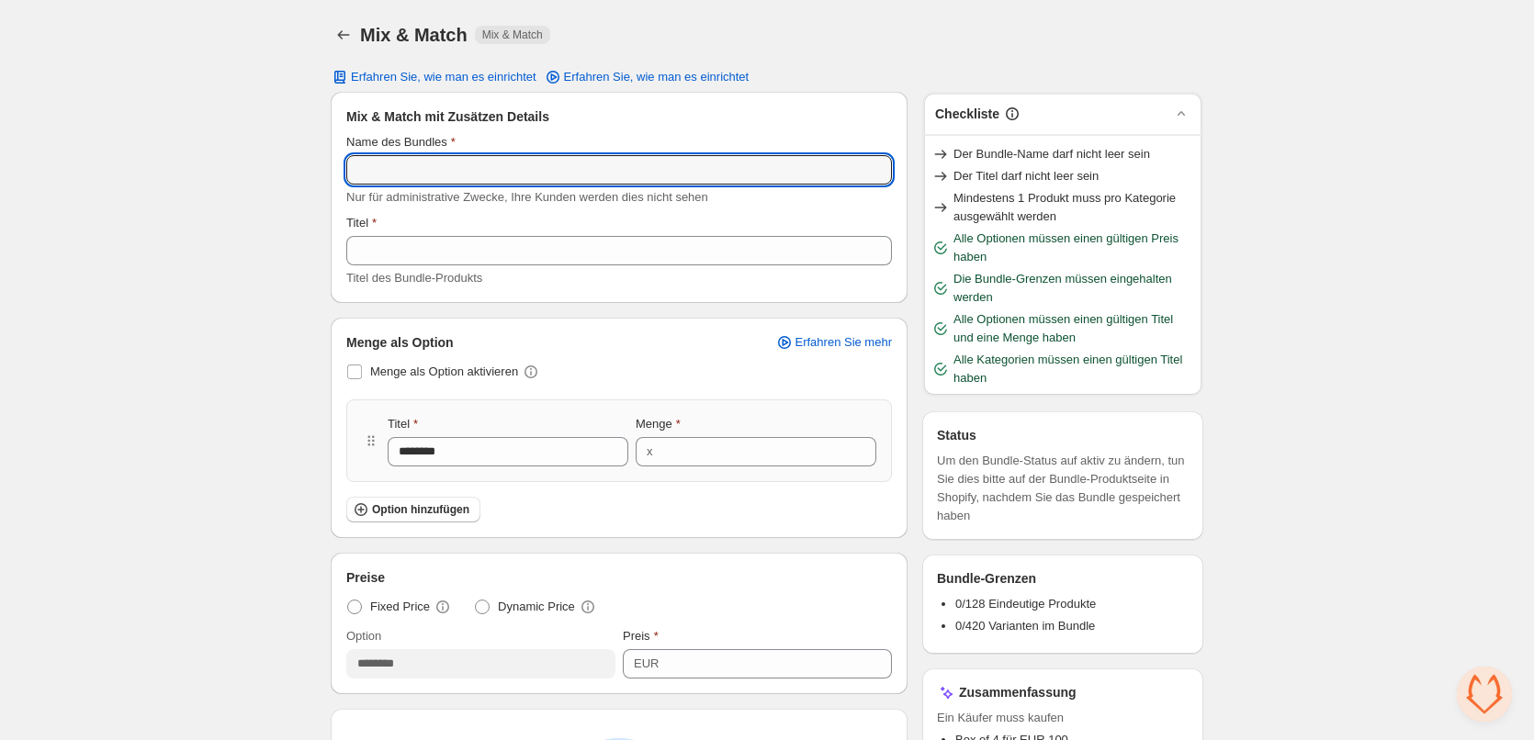
click at [428, 155] on input "Name des Bundles" at bounding box center [619, 169] width 546 height 29
click at [426, 164] on input "Name des Bundles" at bounding box center [619, 169] width 546 height 29
type input "**********"
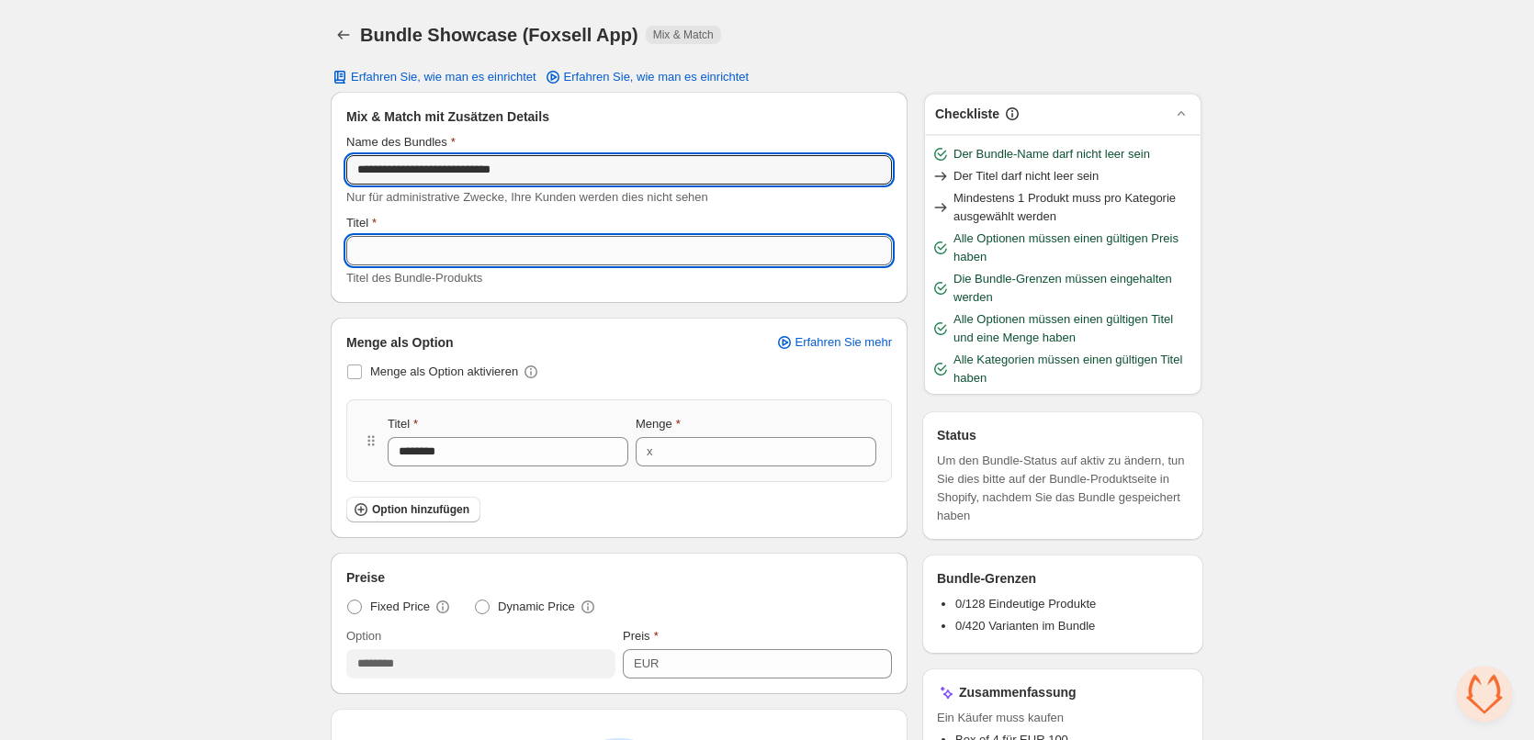
click at [431, 239] on input "Titel" at bounding box center [619, 250] width 546 height 29
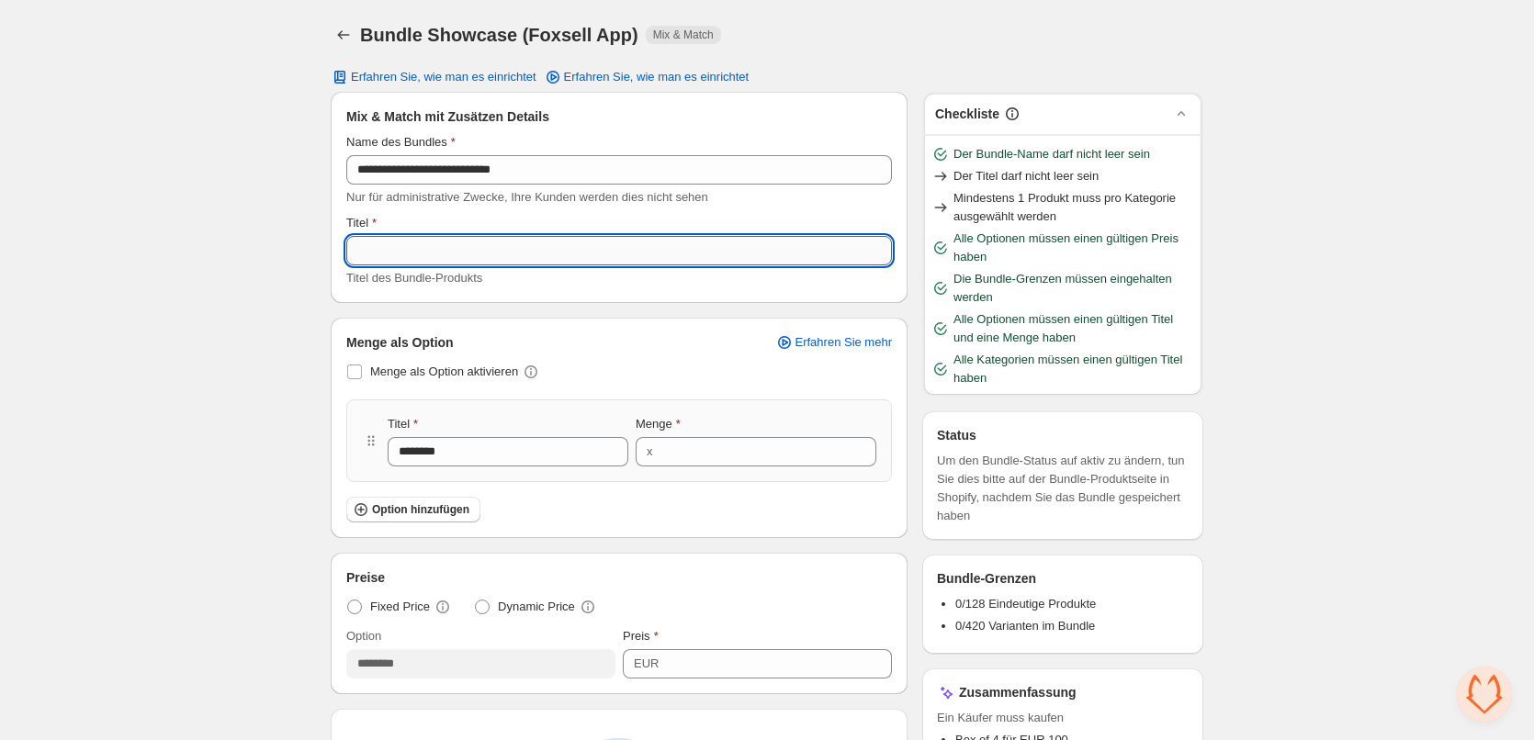
click at [444, 254] on input "Titel" at bounding box center [619, 250] width 546 height 29
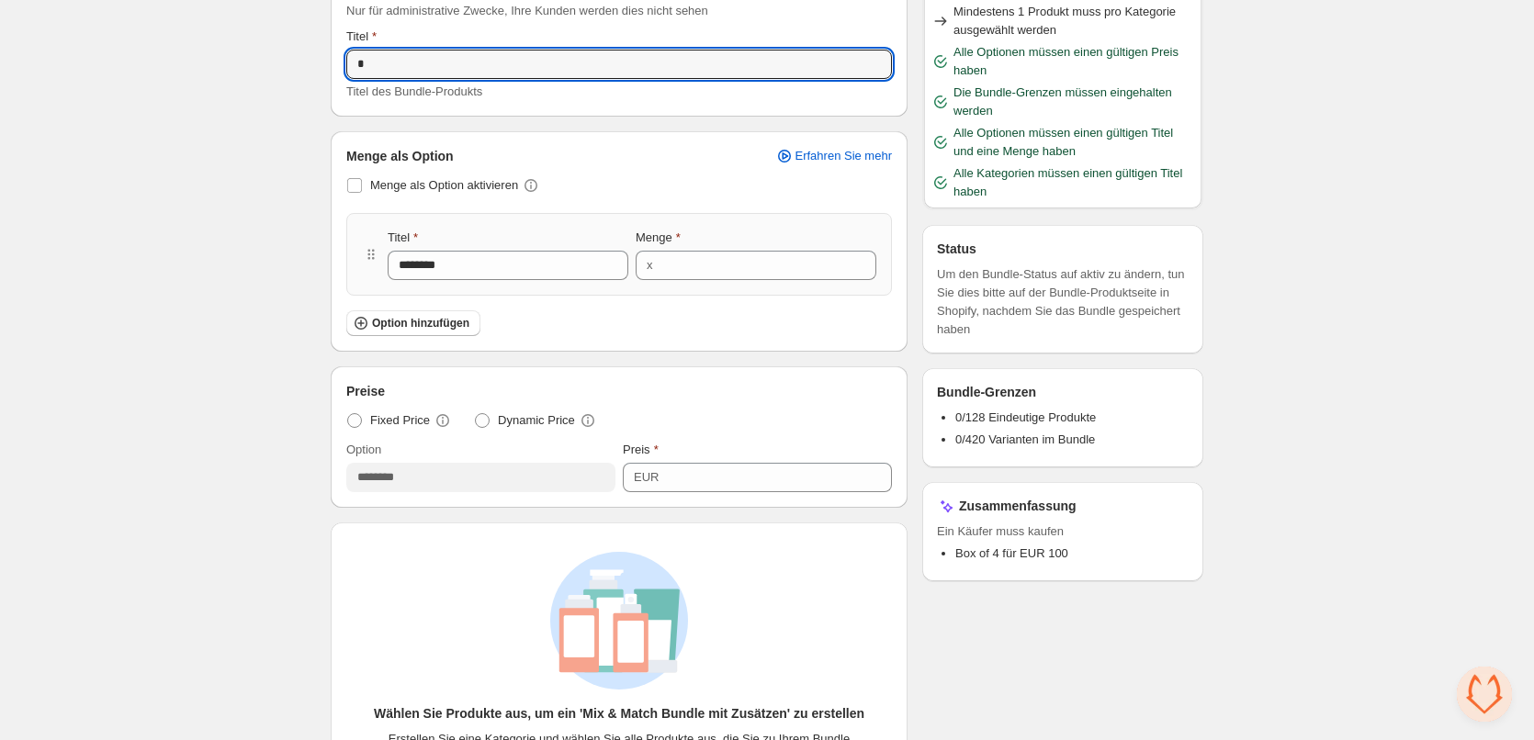
scroll to position [459, 0]
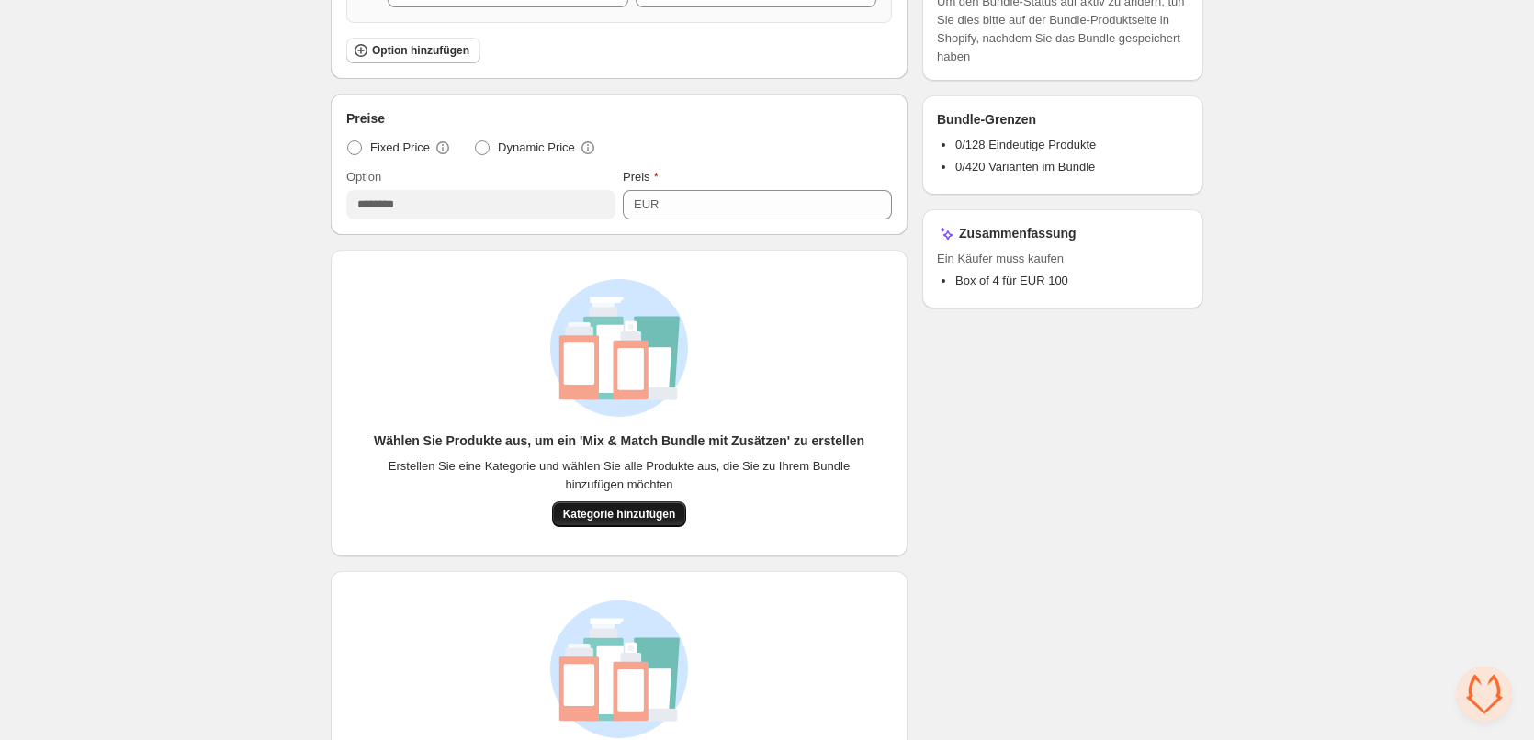
type input "*"
click at [634, 509] on span "Kategorie hinzufügen" at bounding box center [619, 514] width 113 height 15
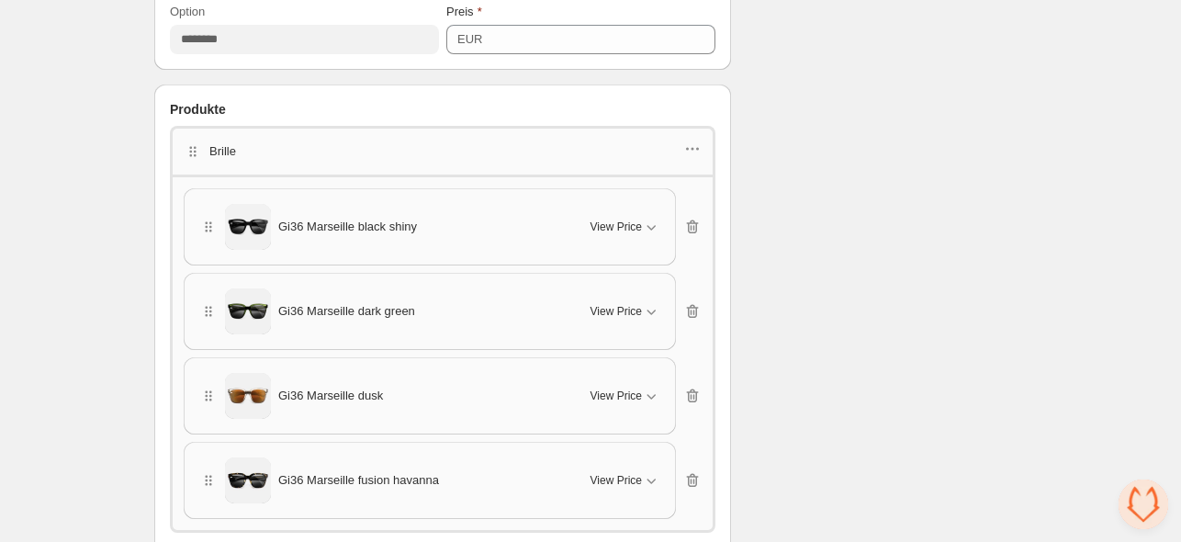
scroll to position [735, 0]
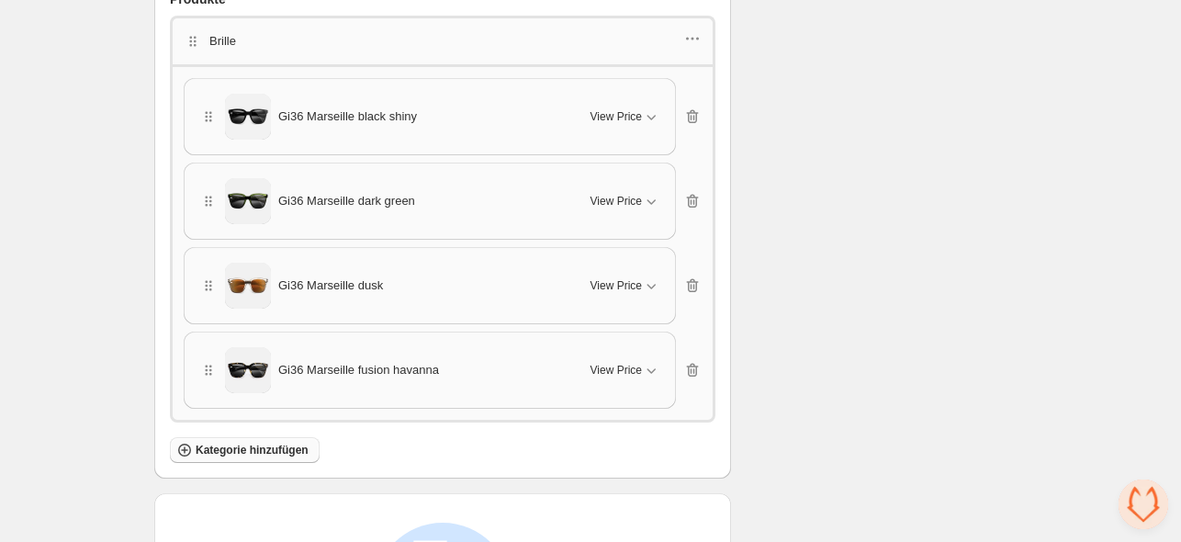
click at [287, 446] on span "Kategorie hinzufügen" at bounding box center [252, 450] width 113 height 15
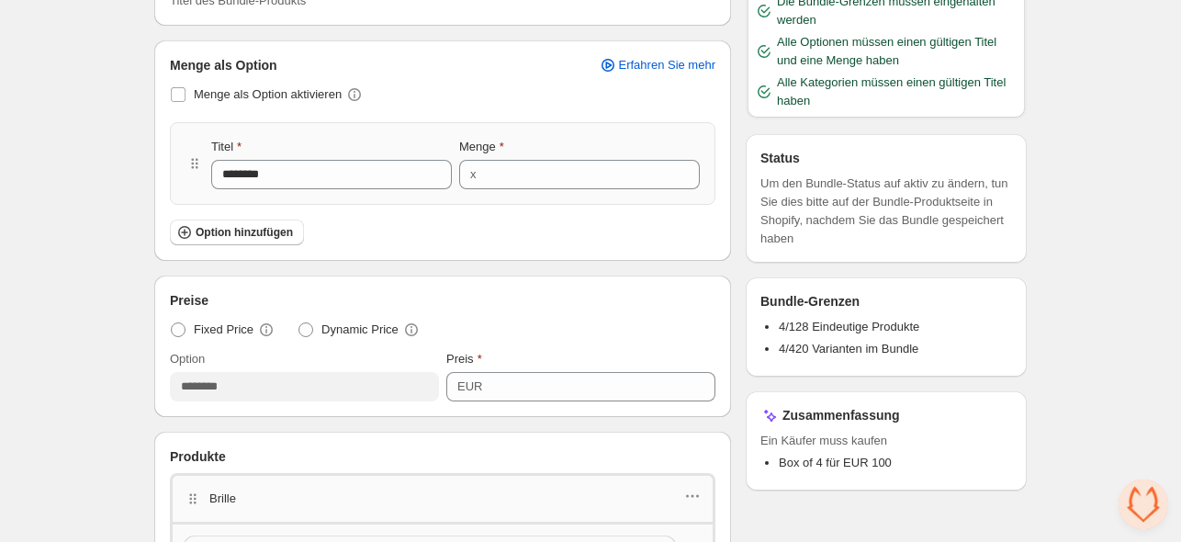
scroll to position [276, 0]
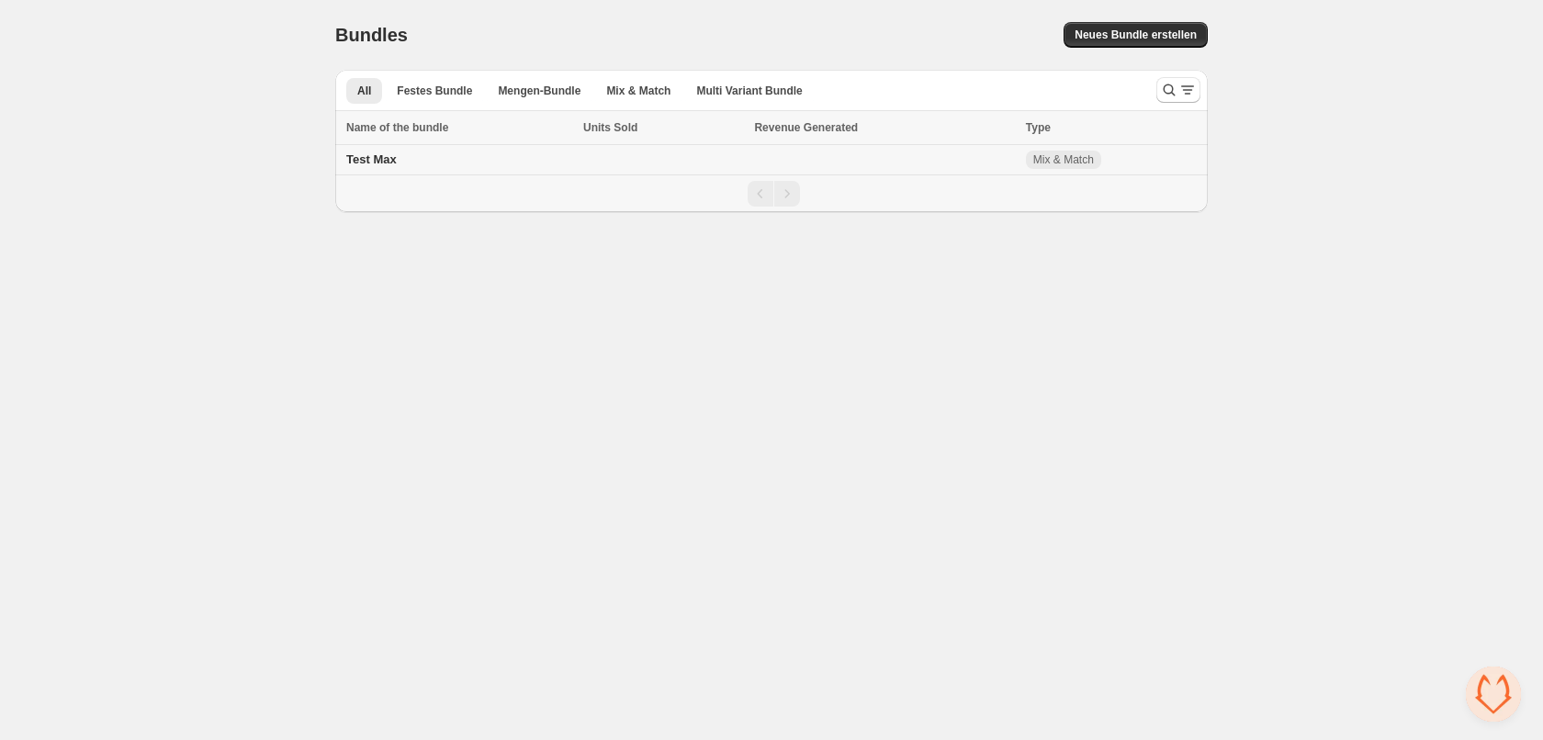
click at [594, 154] on td at bounding box center [663, 160] width 171 height 30
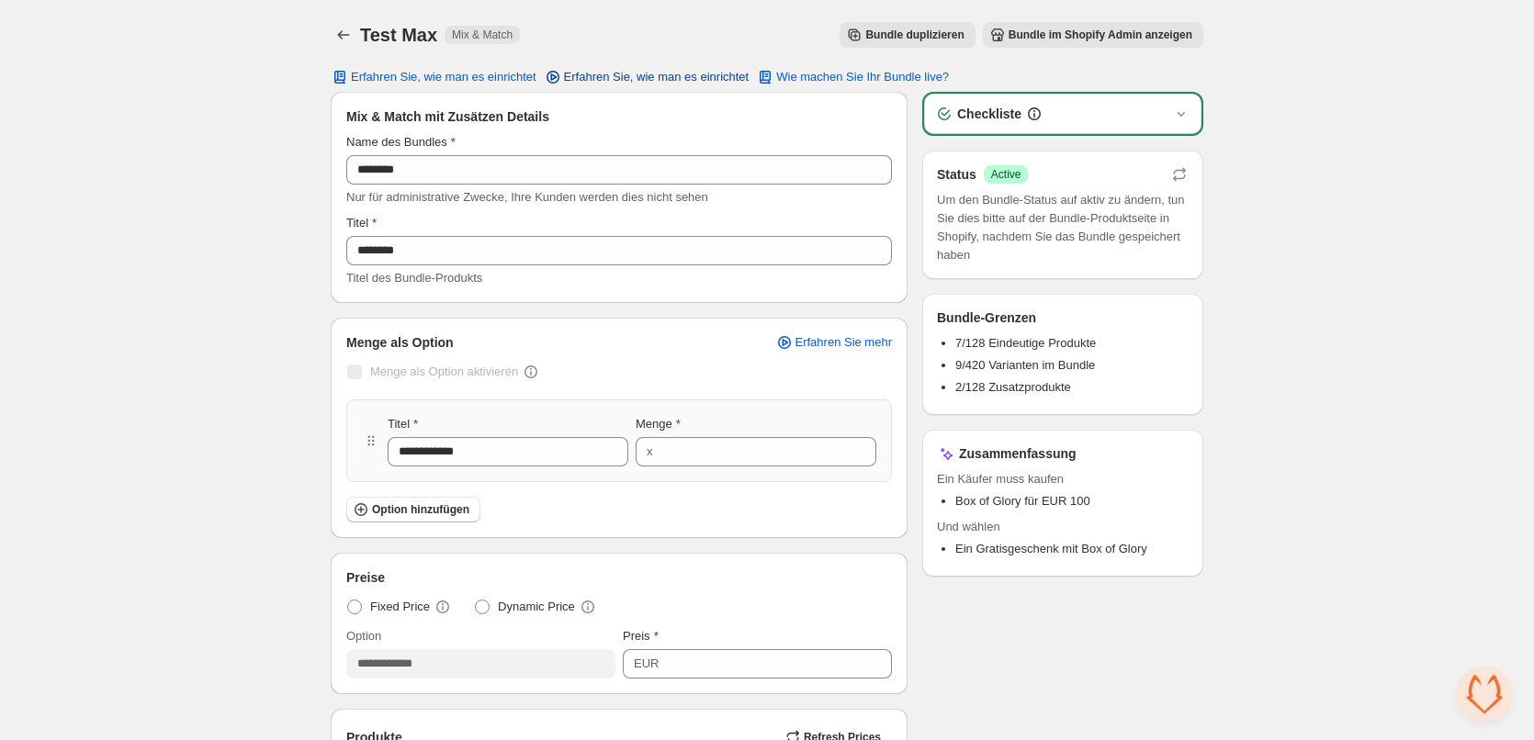
click at [660, 80] on span "Erfahren Sie, wie man es einrichtet" at bounding box center [657, 77] width 186 height 15
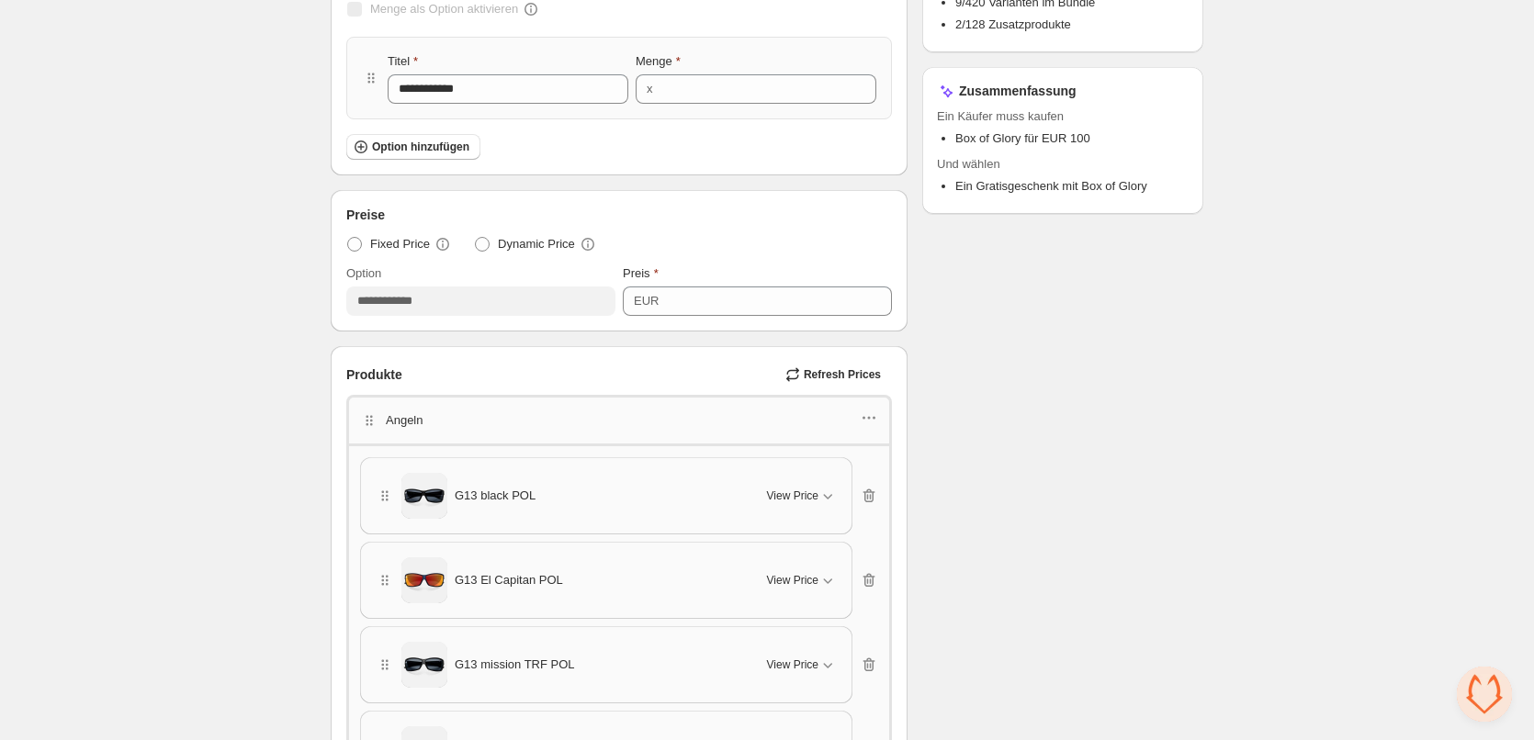
scroll to position [367, 0]
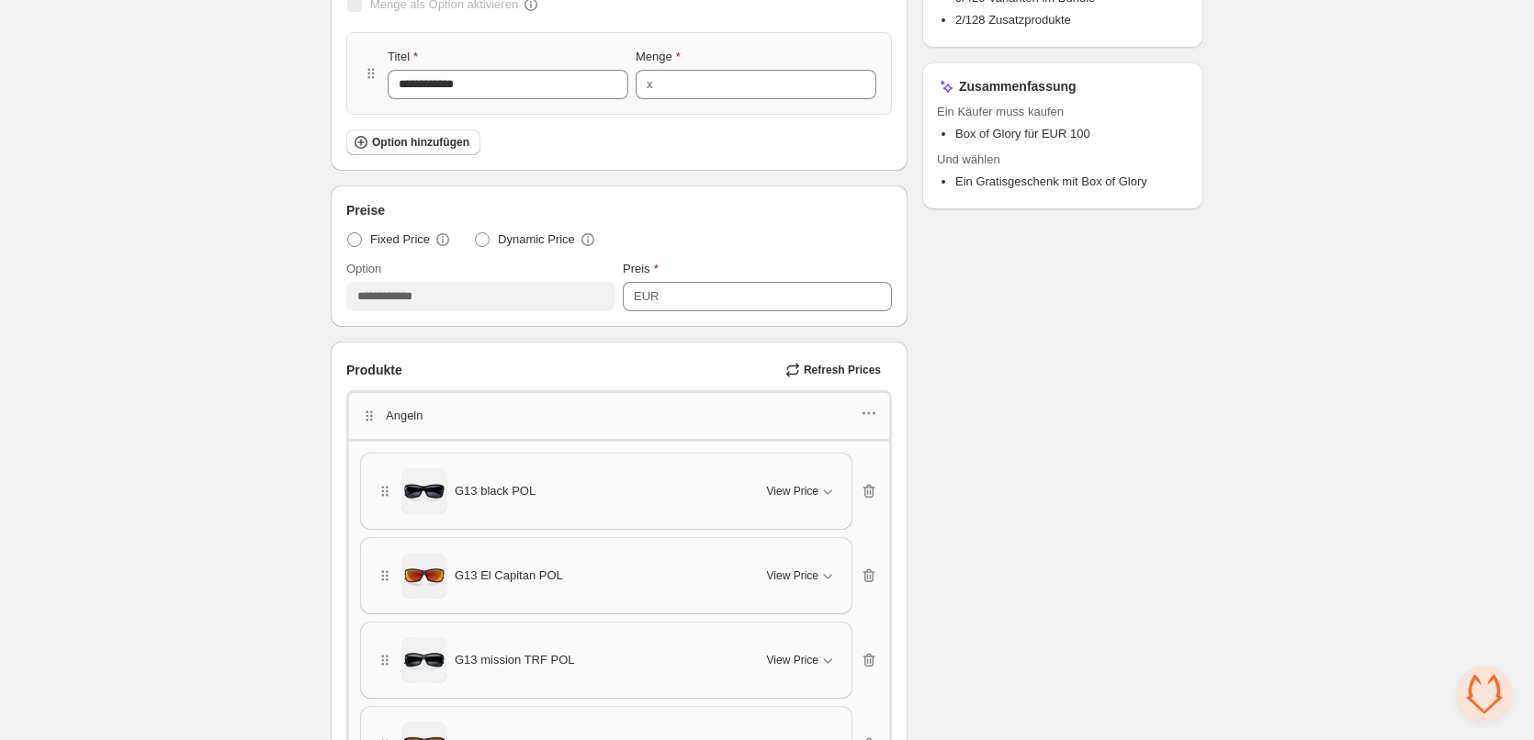
click at [447, 405] on div "Angeln" at bounding box center [619, 416] width 518 height 24
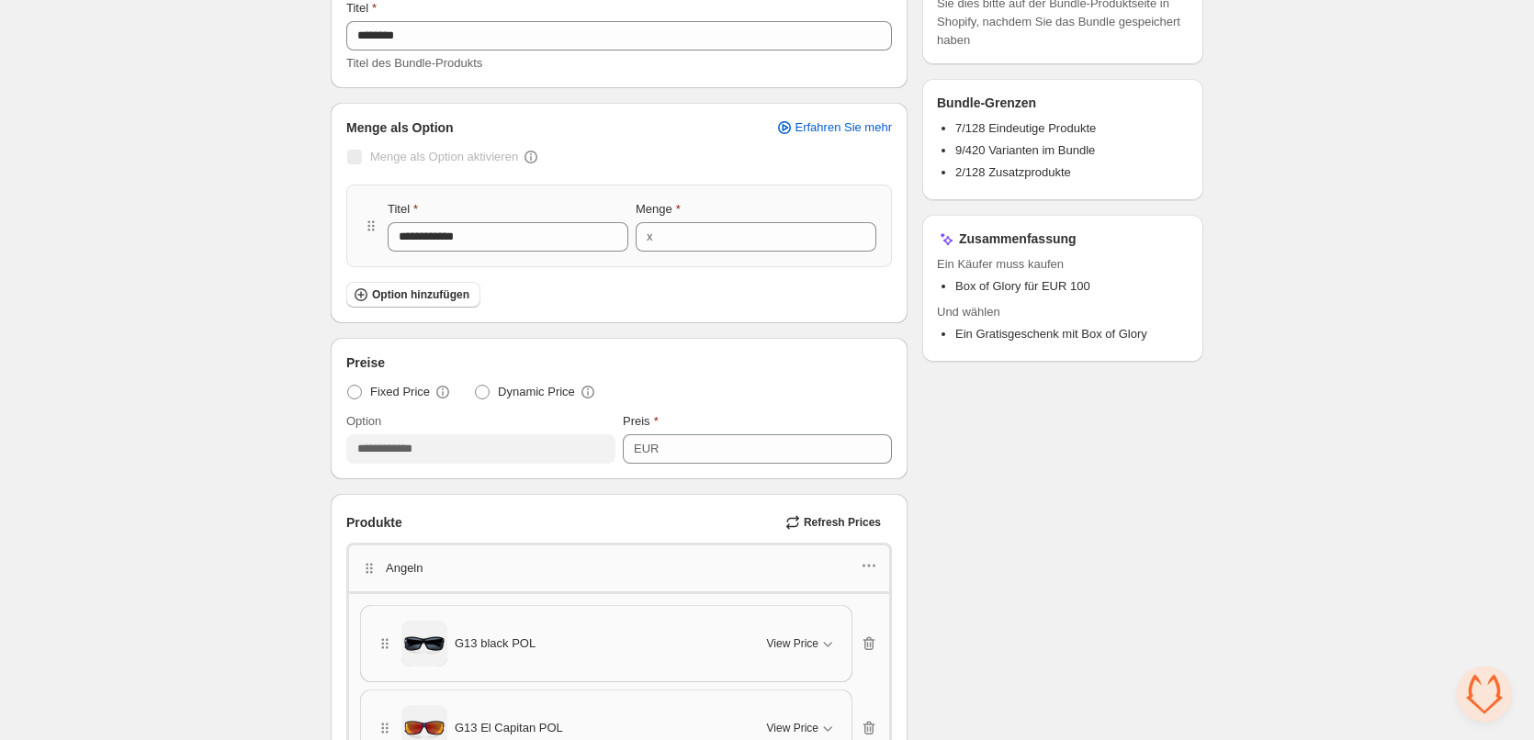
scroll to position [184, 0]
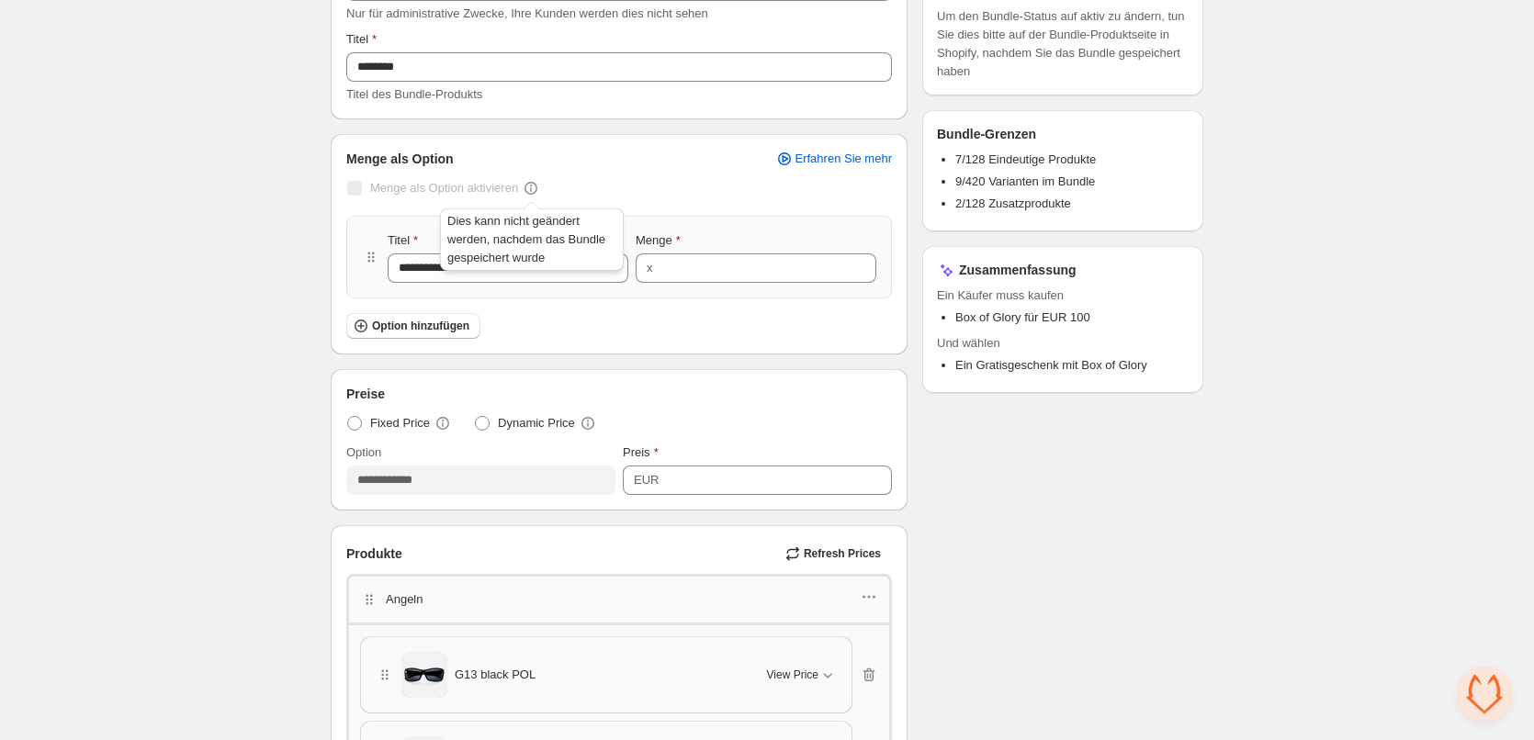
click at [528, 184] on icon at bounding box center [531, 188] width 13 height 13
click at [428, 337] on button "Option hinzufügen" at bounding box center [413, 326] width 134 height 26
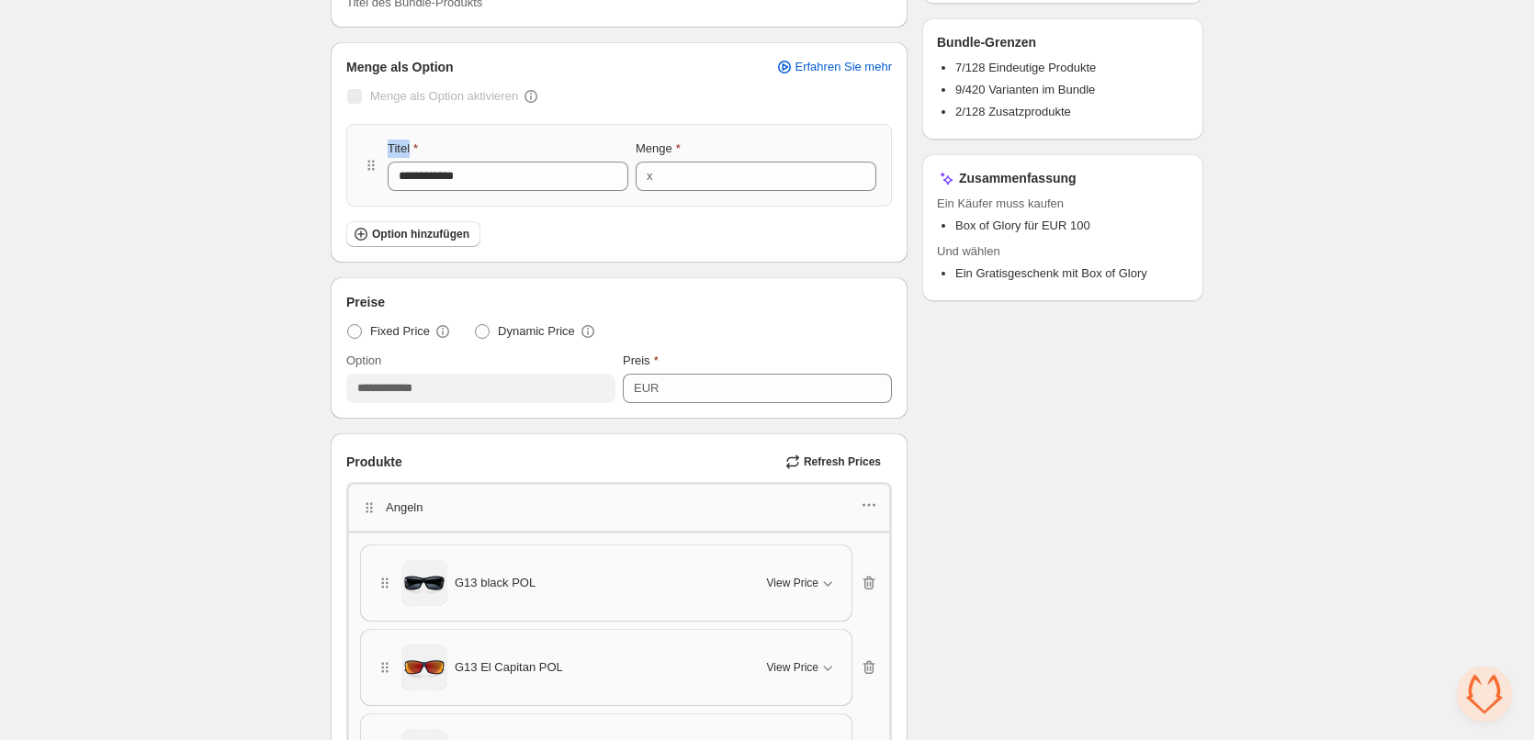
scroll to position [0, 0]
